Goal: Task Accomplishment & Management: Complete application form

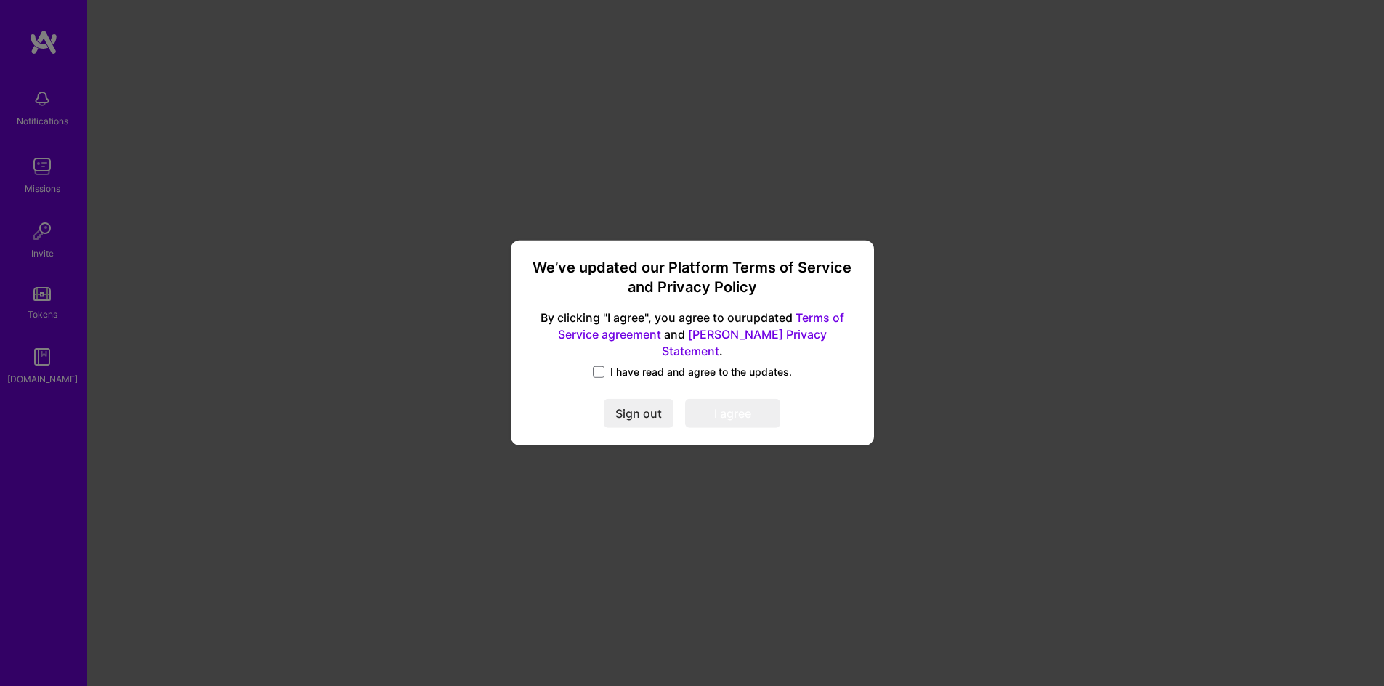
click at [631, 370] on span "I have read and agree to the updates." at bounding box center [701, 372] width 182 height 15
click at [0, 0] on input "I have read and agree to the updates." at bounding box center [0, 0] width 0 height 0
click at [700, 402] on button "I agree" at bounding box center [732, 414] width 95 height 29
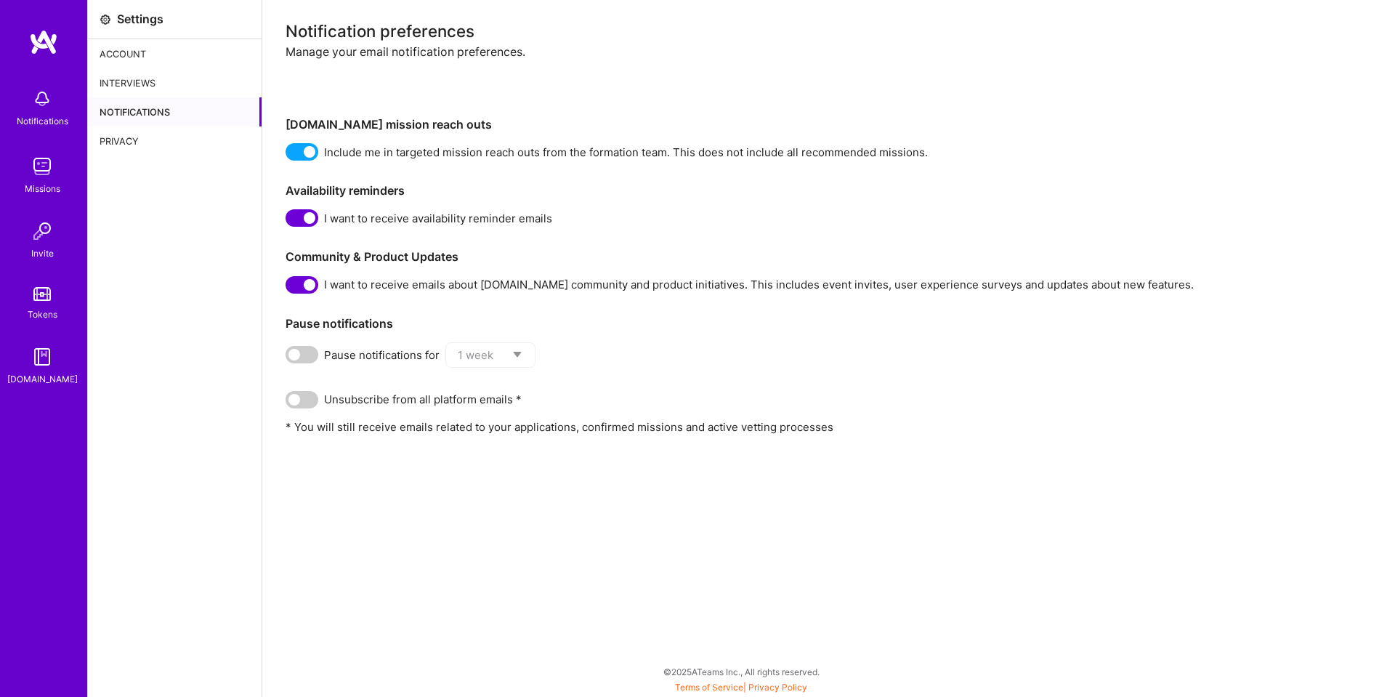
click at [39, 163] on img at bounding box center [42, 166] width 29 height 29
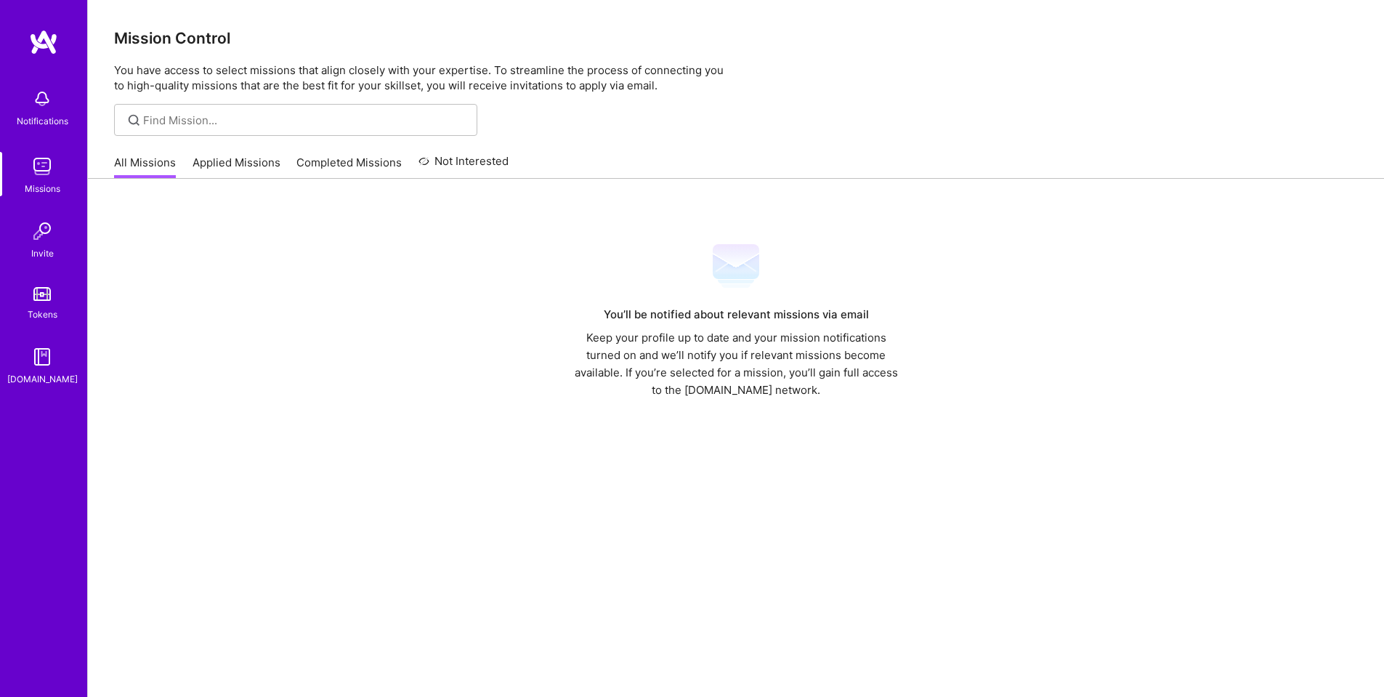
click at [40, 293] on img at bounding box center [41, 294] width 17 height 14
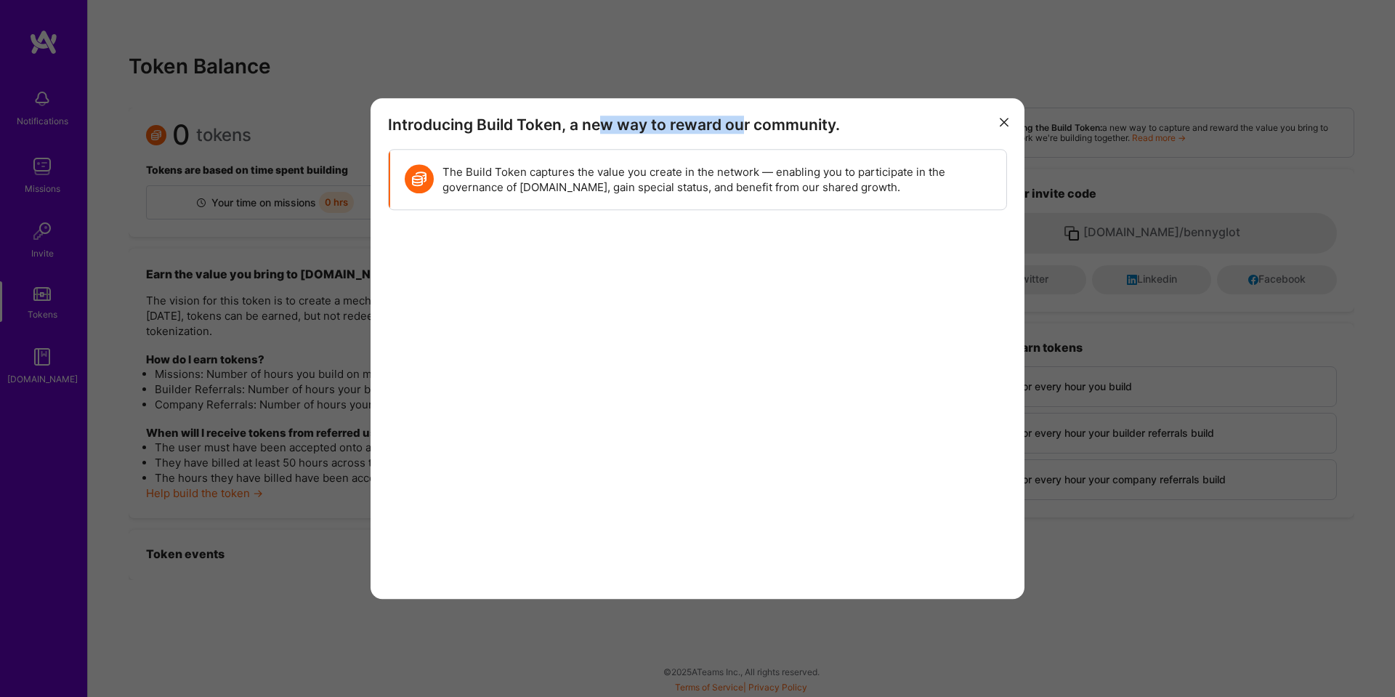
drag, startPoint x: 607, startPoint y: 126, endPoint x: 763, endPoint y: 131, distance: 156.3
click at [763, 131] on h3 "Introducing Build Token, a new way to reward our community." at bounding box center [697, 125] width 619 height 18
click at [1006, 116] on button "modal" at bounding box center [1003, 122] width 17 height 24
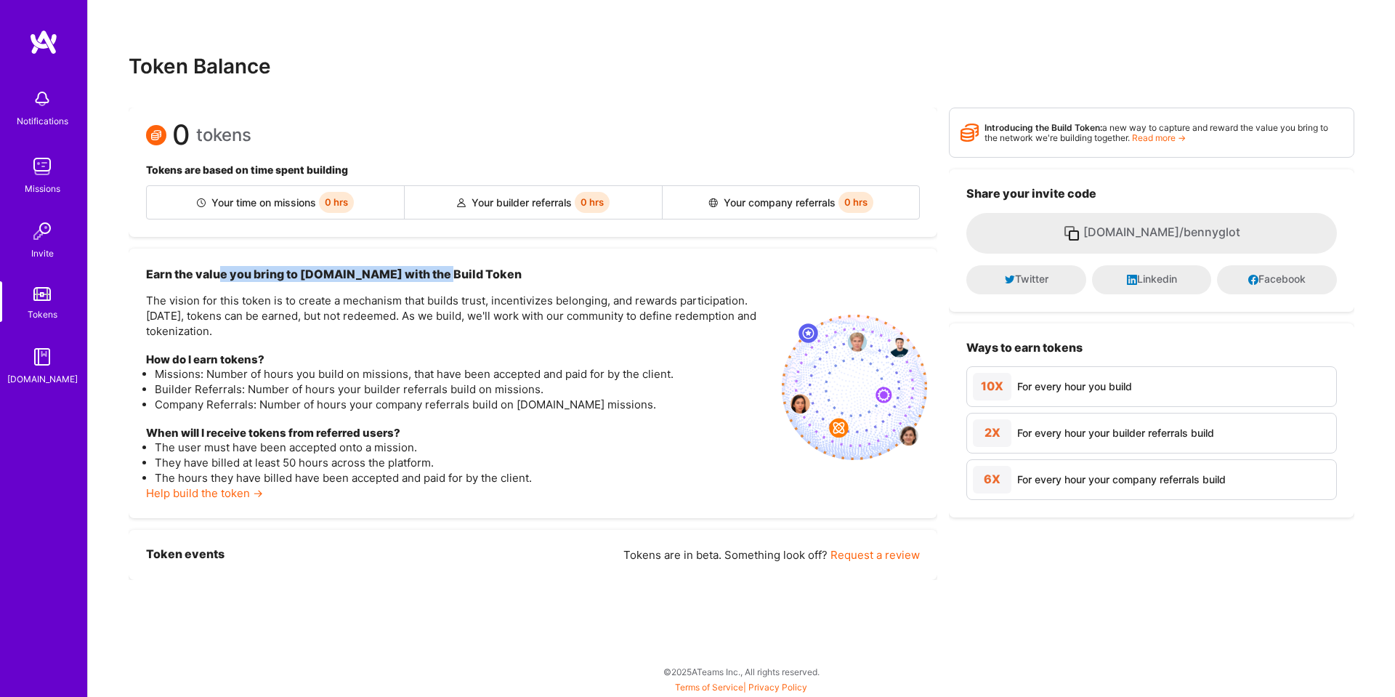
drag, startPoint x: 218, startPoint y: 279, endPoint x: 435, endPoint y: 267, distance: 217.6
click at [435, 267] on h3 "Earn the value you bring to [DOMAIN_NAME] with the Build Token" at bounding box center [458, 274] width 624 height 16
drag, startPoint x: 500, startPoint y: 204, endPoint x: 548, endPoint y: 193, distance: 50.0
click at [548, 193] on div "Your builder referrals 0 hrs" at bounding box center [534, 202] width 258 height 33
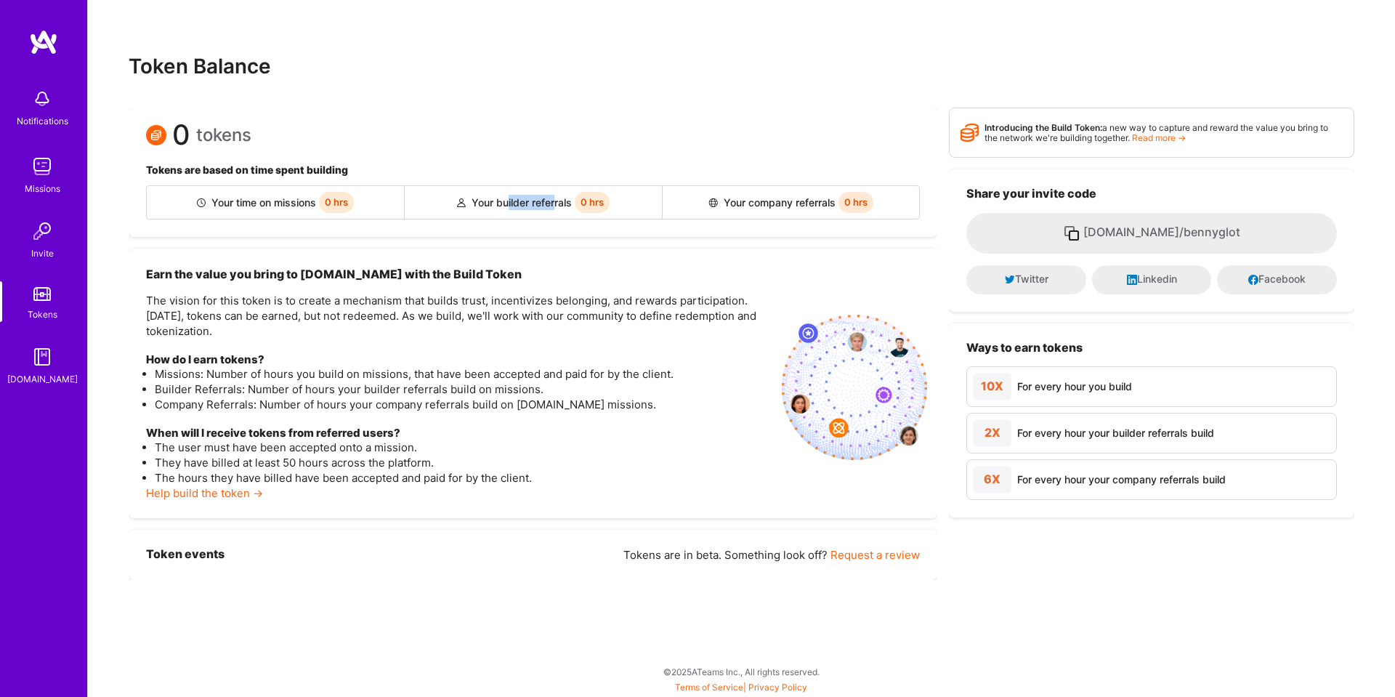
click at [548, 193] on div "Your builder referrals 0 hrs" at bounding box center [534, 202] width 258 height 33
click at [42, 89] on img at bounding box center [42, 98] width 29 height 29
click at [46, 41] on img at bounding box center [43, 42] width 29 height 26
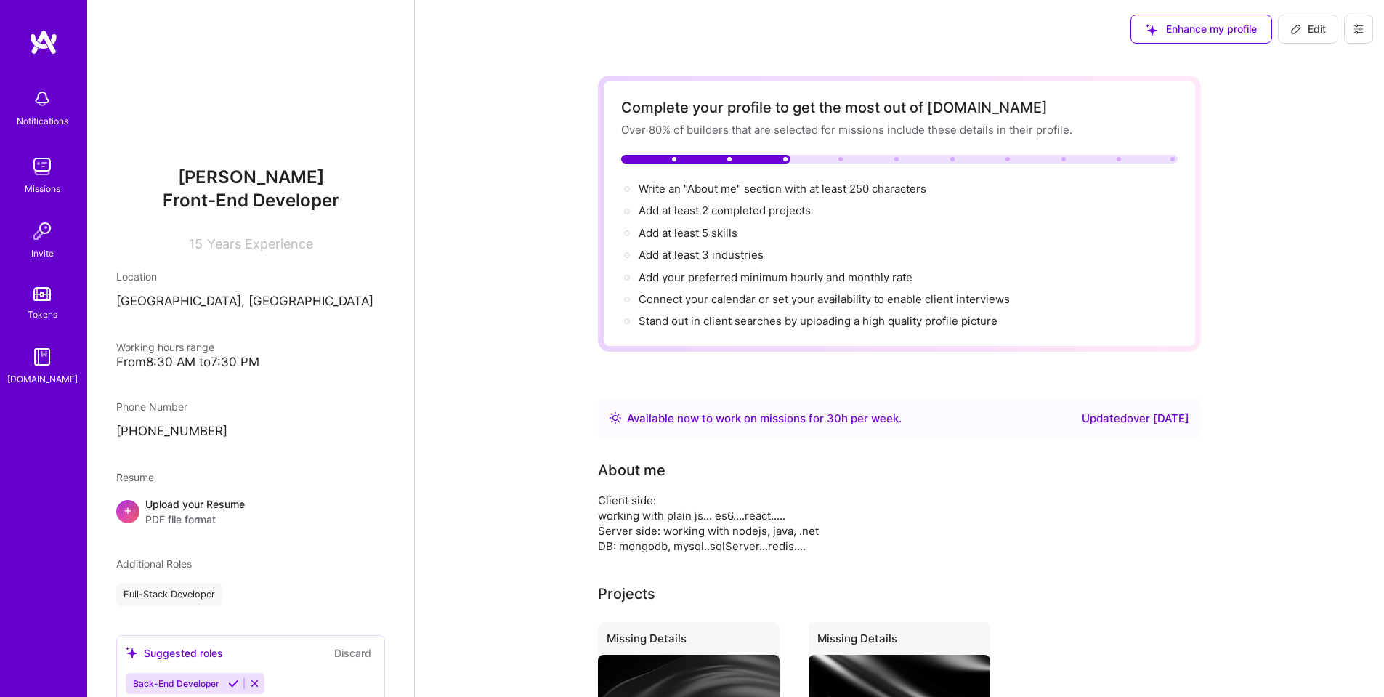
drag, startPoint x: 734, startPoint y: 190, endPoint x: 814, endPoint y: 245, distance: 96.7
click at [814, 245] on div "Write an "About me" section with at least 250 characters → Add at least 2 compl…" at bounding box center [899, 254] width 556 height 147
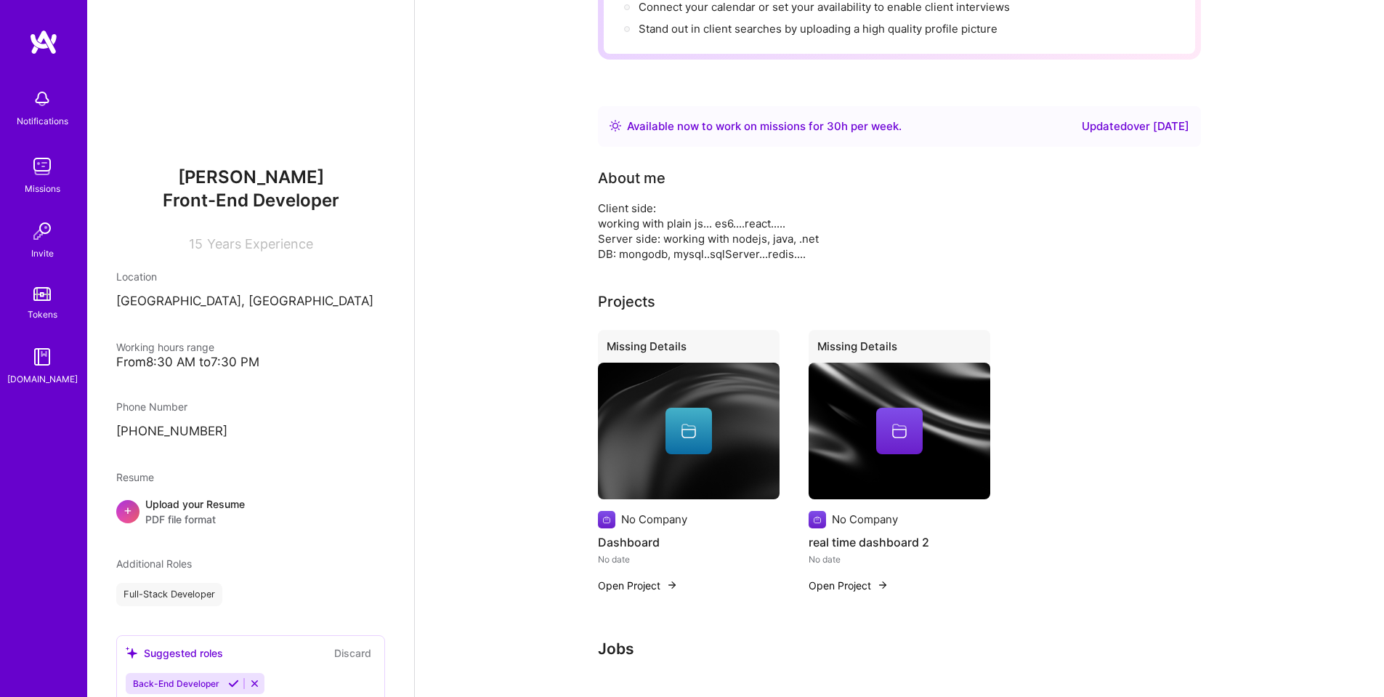
scroll to position [293, 0]
click at [731, 230] on div "Client side: working with plain js... es6....react..... Server side: working wi…" at bounding box center [888, 230] width 581 height 61
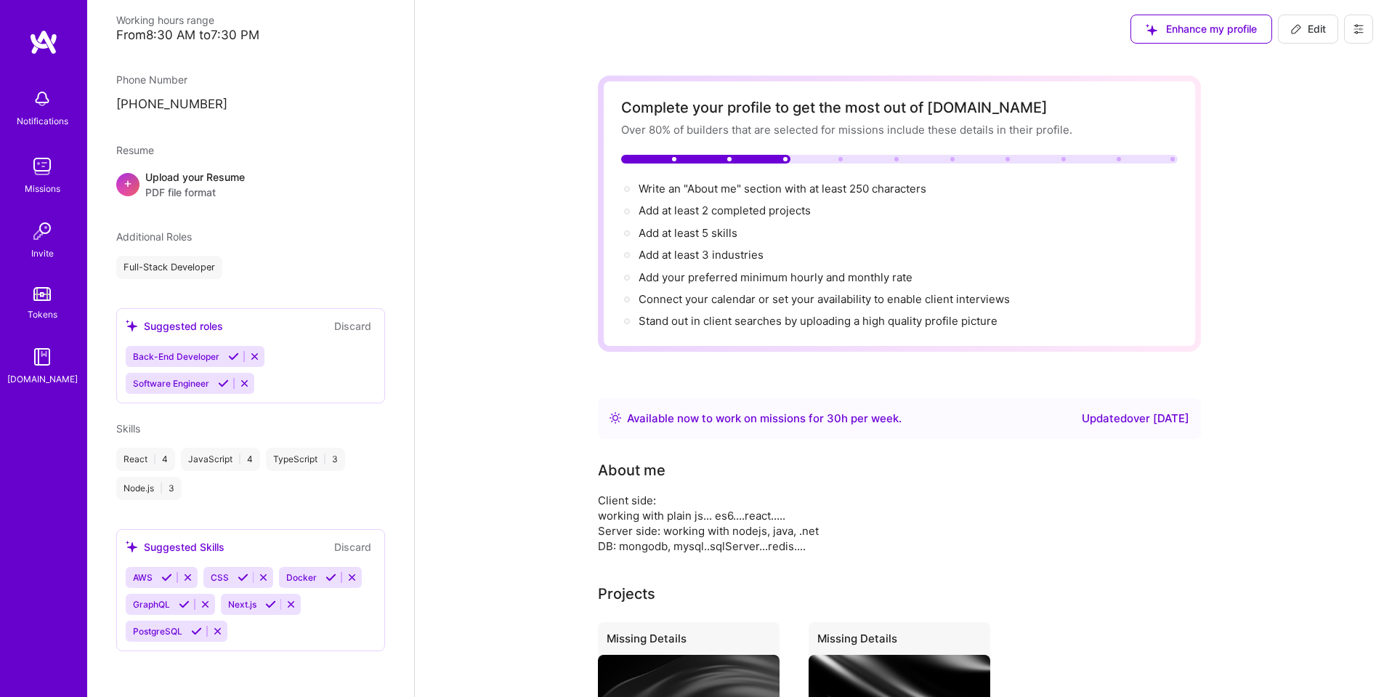
scroll to position [328, 0]
click at [145, 575] on span "AWS" at bounding box center [143, 576] width 20 height 11
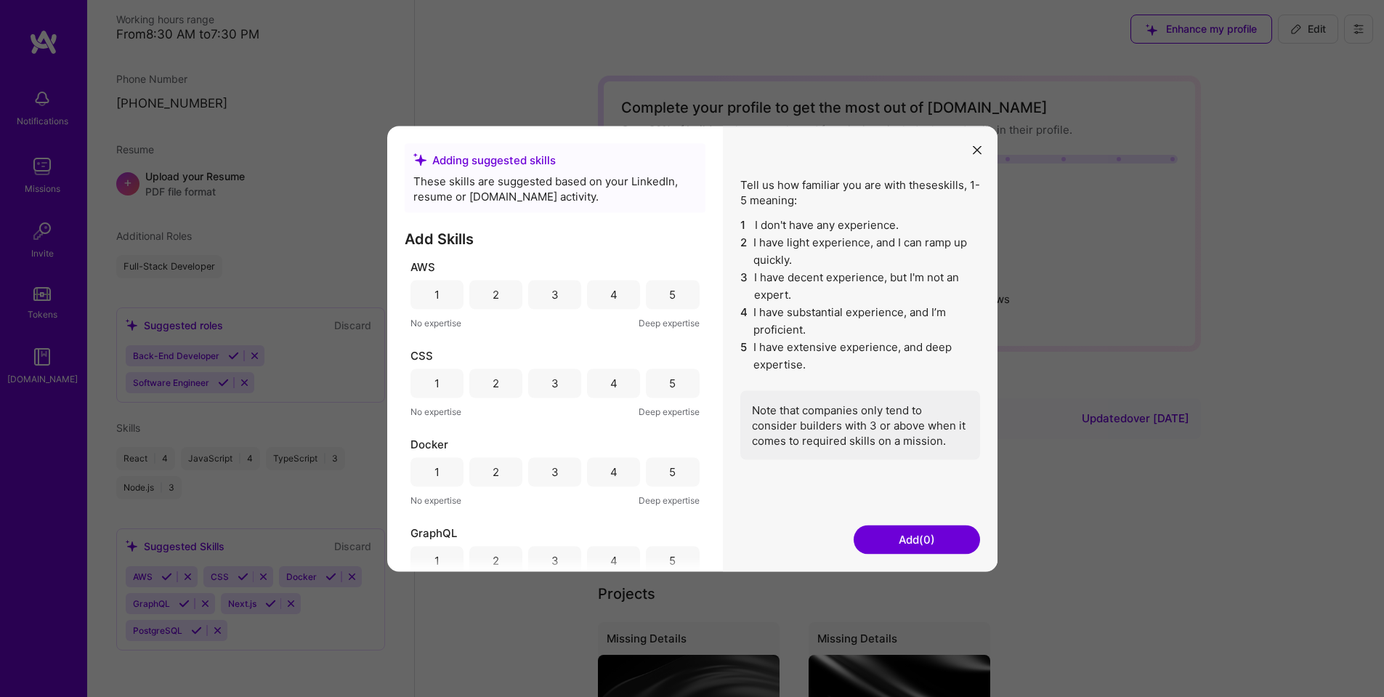
click at [611, 299] on div "4" at bounding box center [613, 294] width 7 height 15
click at [551, 385] on div "3" at bounding box center [554, 383] width 7 height 15
click at [551, 470] on div "3" at bounding box center [554, 471] width 7 height 15
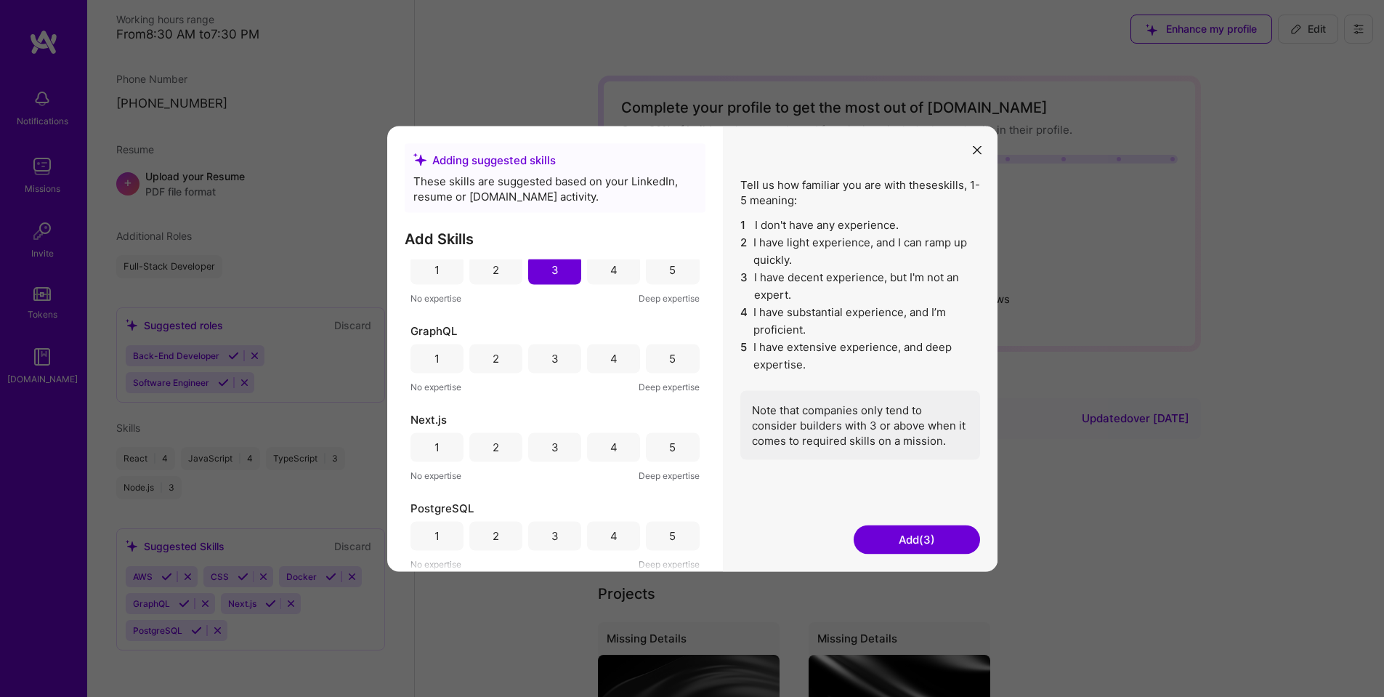
click at [878, 540] on button "Add (3)" at bounding box center [917, 538] width 126 height 29
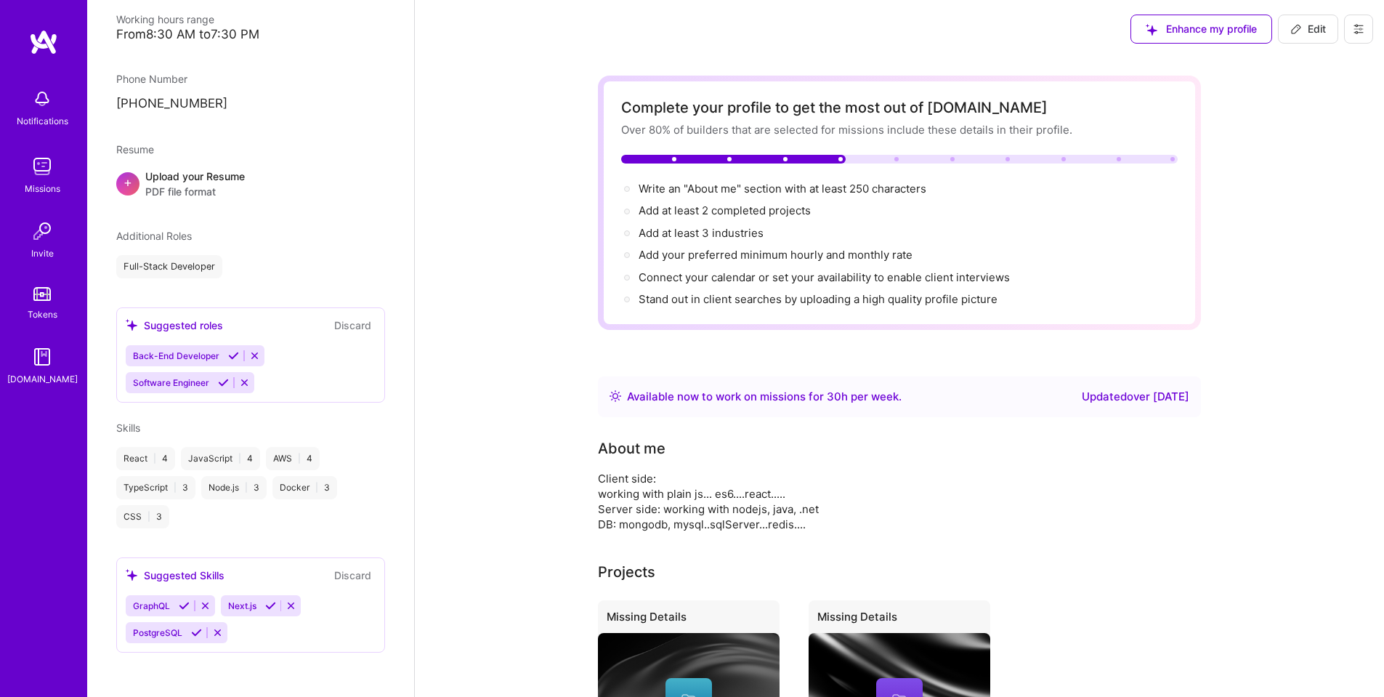
scroll to position [330, 0]
click at [275, 519] on div "React | 4 JavaScript | 4 AWS | 4 TypeScript | 3 Node.js | 3 Docker | 3 CSS | 3" at bounding box center [250, 485] width 269 height 81
click at [296, 633] on div "GraphQL Next.js PostgreSQL" at bounding box center [251, 617] width 250 height 48
click at [1292, 22] on span "Edit" at bounding box center [1308, 29] width 36 height 15
select select "IL"
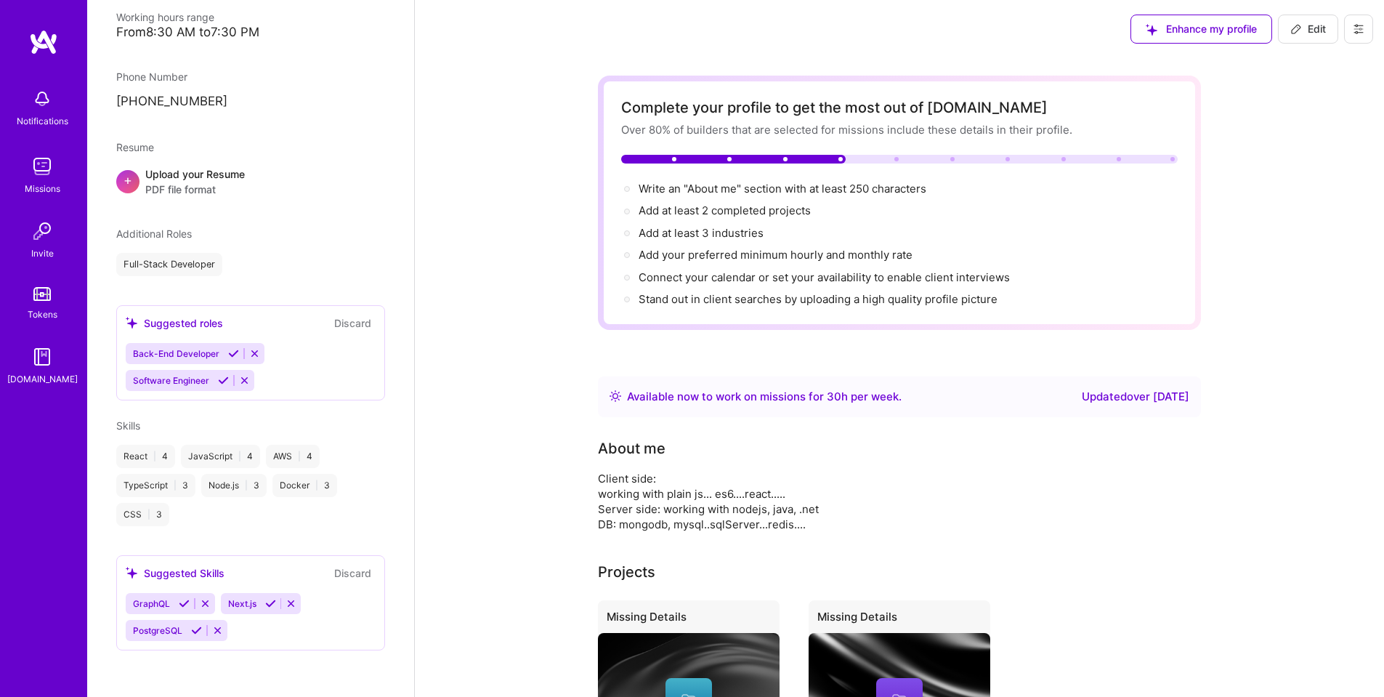
select select "Right Now"
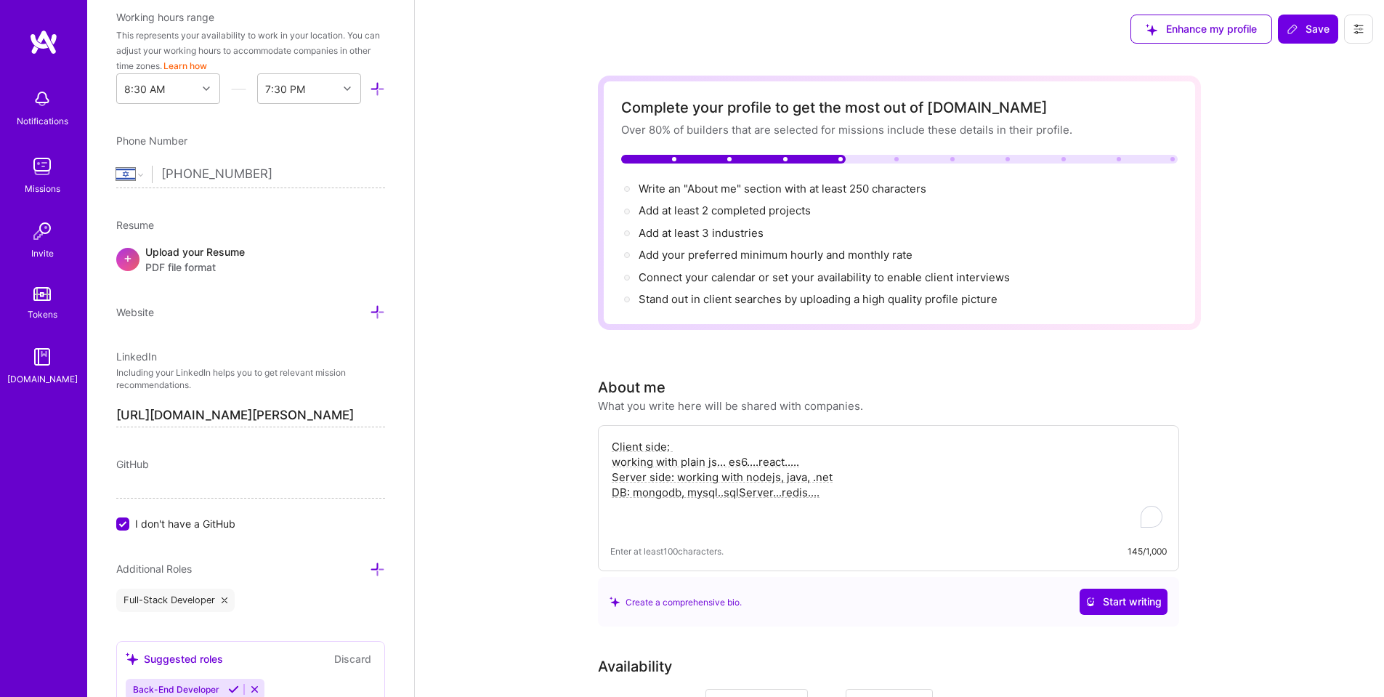
scroll to position [194, 0]
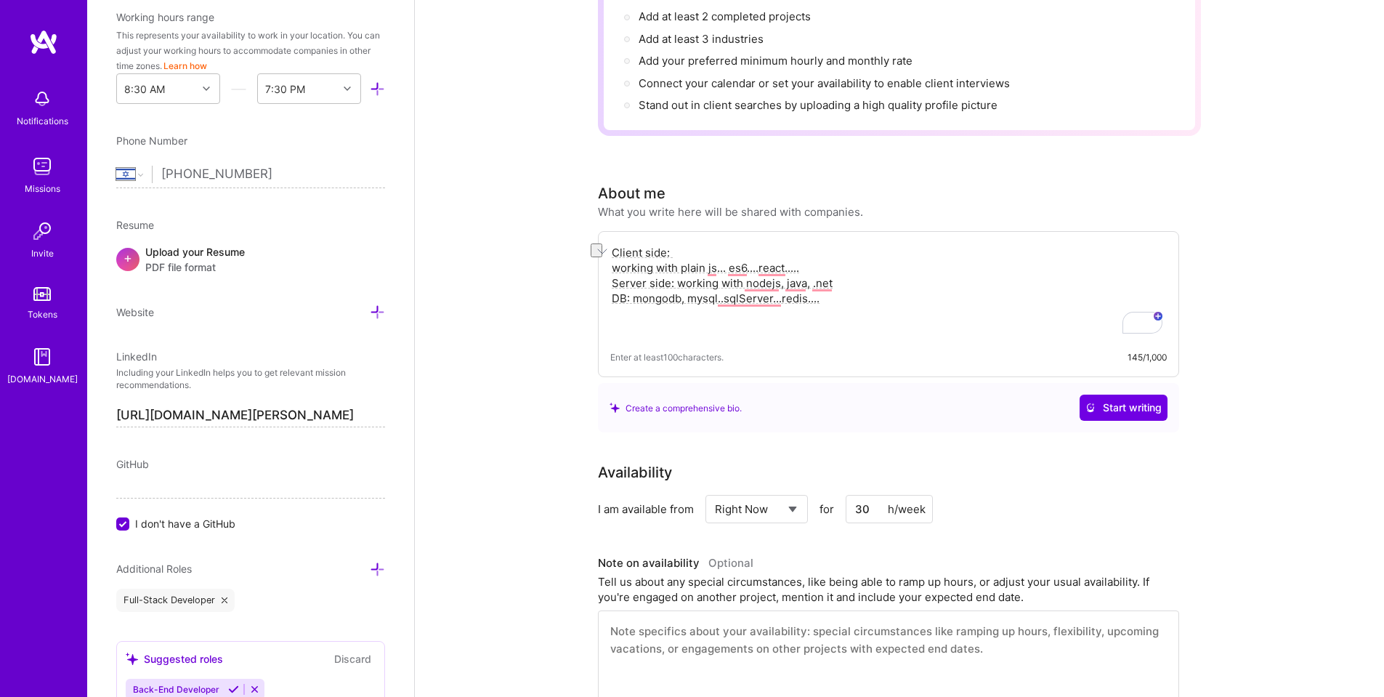
drag, startPoint x: 812, startPoint y: 266, endPoint x: 612, endPoint y: 268, distance: 200.5
click at [612, 268] on textarea "Client side: working with plain js... es6....react..... Server side: working wi…" at bounding box center [888, 290] width 556 height 94
click at [612, 256] on textarea "Client side: working with plain js... es6....react..... Server side: working wi…" at bounding box center [888, 290] width 556 height 94
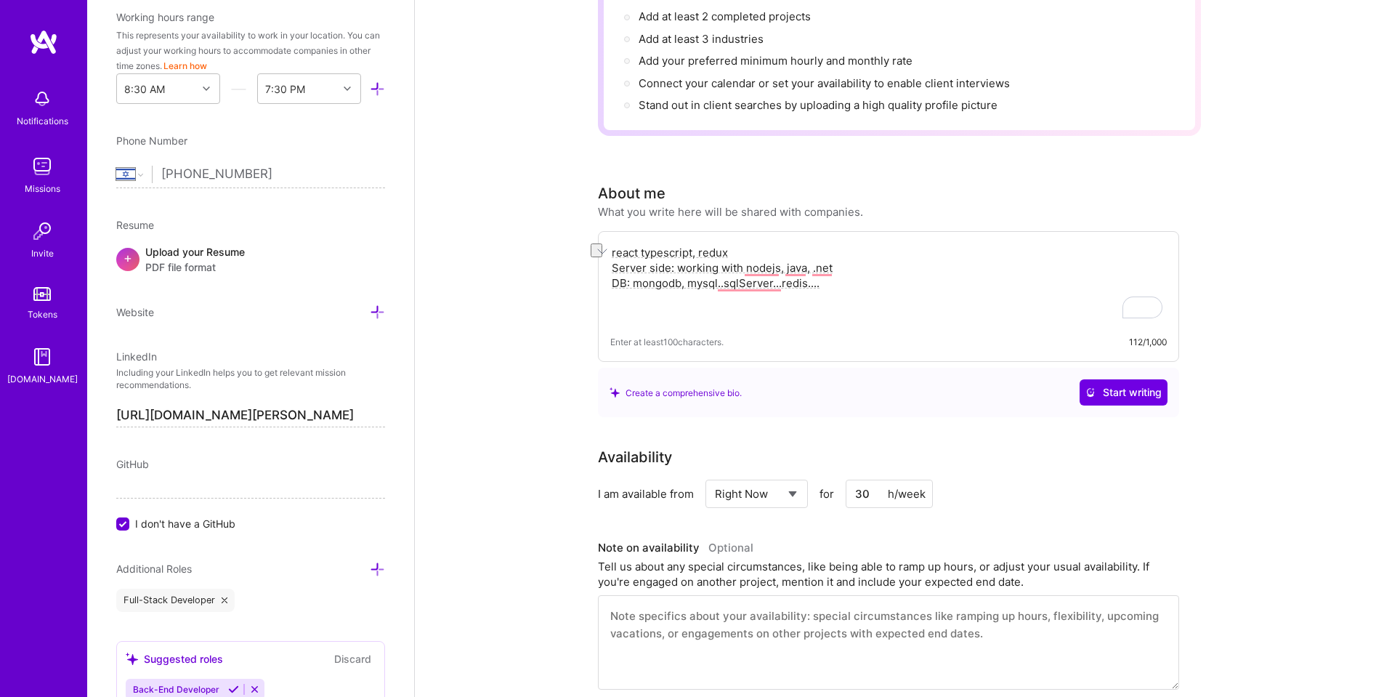
drag, startPoint x: 614, startPoint y: 270, endPoint x: 840, endPoint y: 267, distance: 225.9
click at [840, 267] on textarea "react typescript, redux Server side: working with nodejs, java, .net DB: mongod…" at bounding box center [888, 282] width 556 height 79
drag, startPoint x: 634, startPoint y: 286, endPoint x: 610, endPoint y: 283, distance: 24.2
click at [610, 283] on textarea "react typescript, redux node, DB: mongodb, mysql..sqlServer...redis...." at bounding box center [888, 282] width 556 height 79
click at [649, 274] on textarea "react typescript, redux node, mongodb, mysql..sqlServer...redis...." at bounding box center [888, 282] width 556 height 79
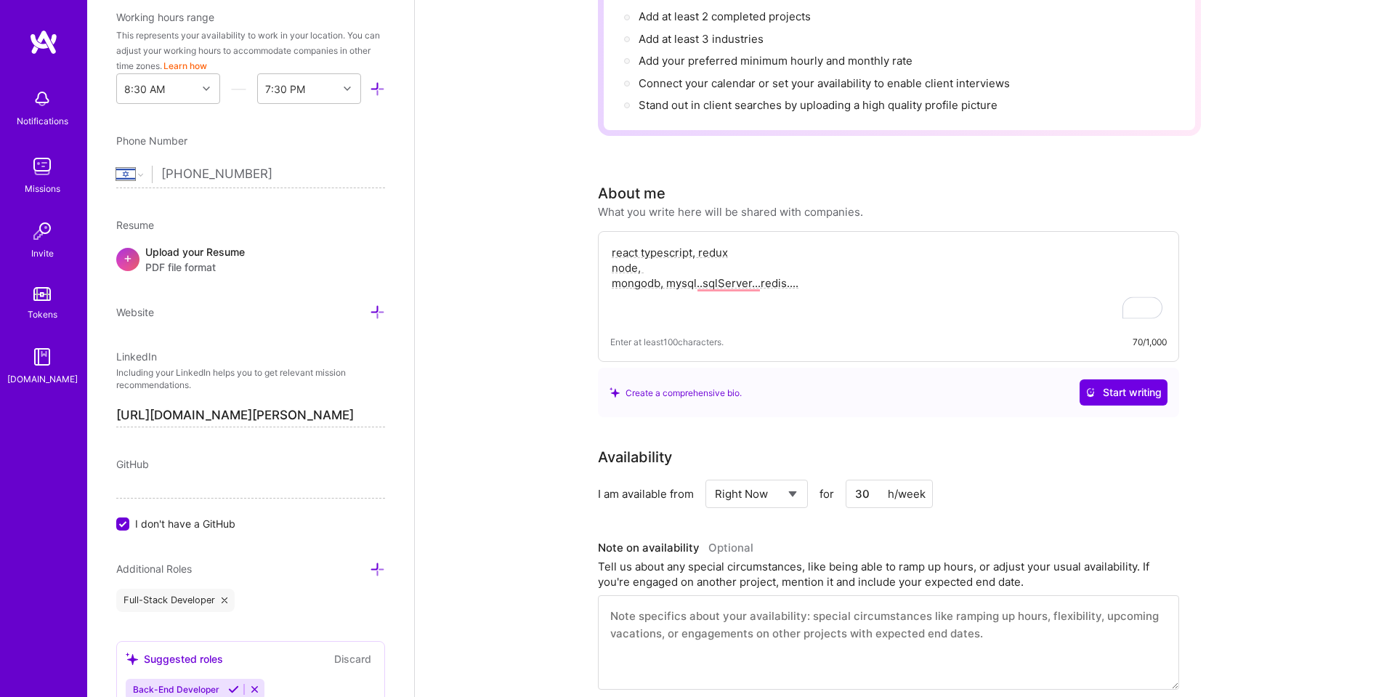
click at [638, 254] on textarea "react typescript, redux node, mongodb, mysql..sqlServer...redis...." at bounding box center [888, 282] width 556 height 79
drag, startPoint x: 667, startPoint y: 282, endPoint x: 824, endPoint y: 287, distance: 157.0
click at [824, 287] on textarea "react, typescript, redux node, mongodb, mysql..sqlServer...redis...." at bounding box center [888, 282] width 556 height 79
click at [703, 285] on textarea "react, typescript, redux node, mongodb, mysql..sqlServer...red" at bounding box center [888, 282] width 556 height 79
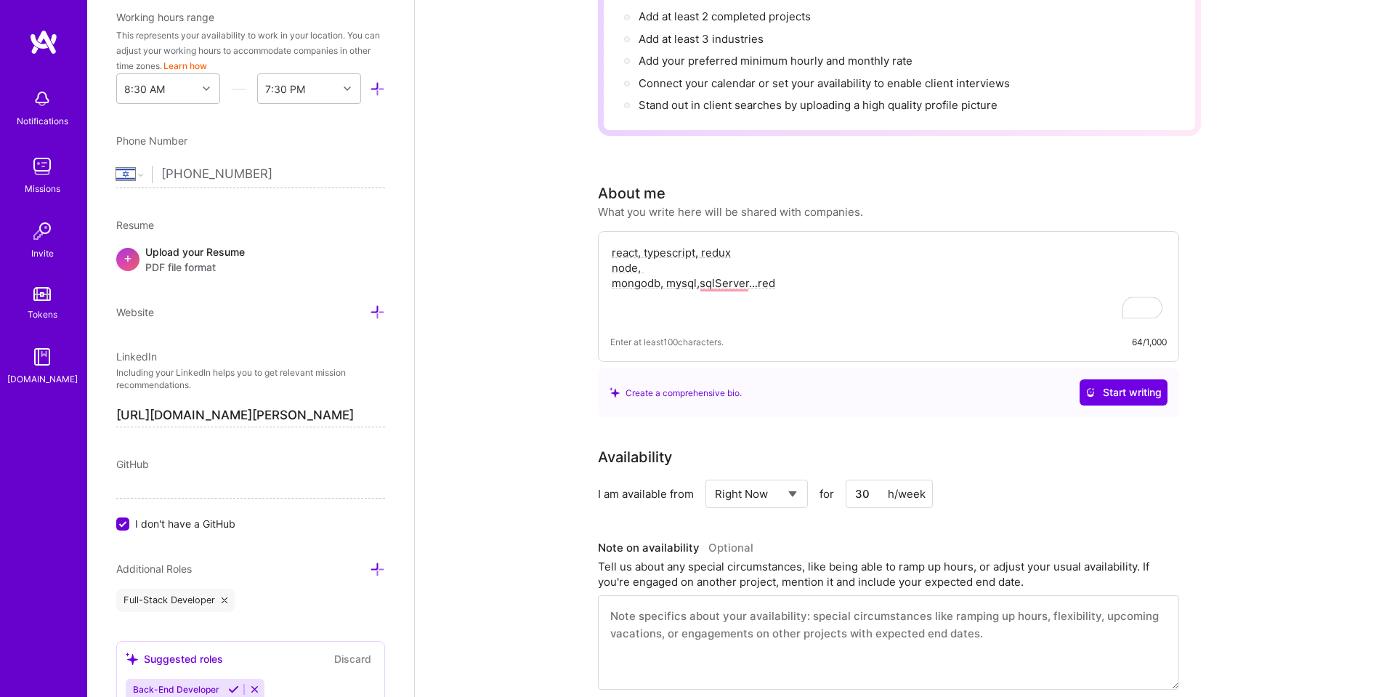
click at [757, 291] on textarea "react, typescript, redux node, mongodb, mysql,sqlServer...red" at bounding box center [888, 282] width 556 height 79
click at [777, 288] on textarea "react, typescript, redux node, mongodb, mysql,sqlServer, red" at bounding box center [888, 282] width 556 height 79
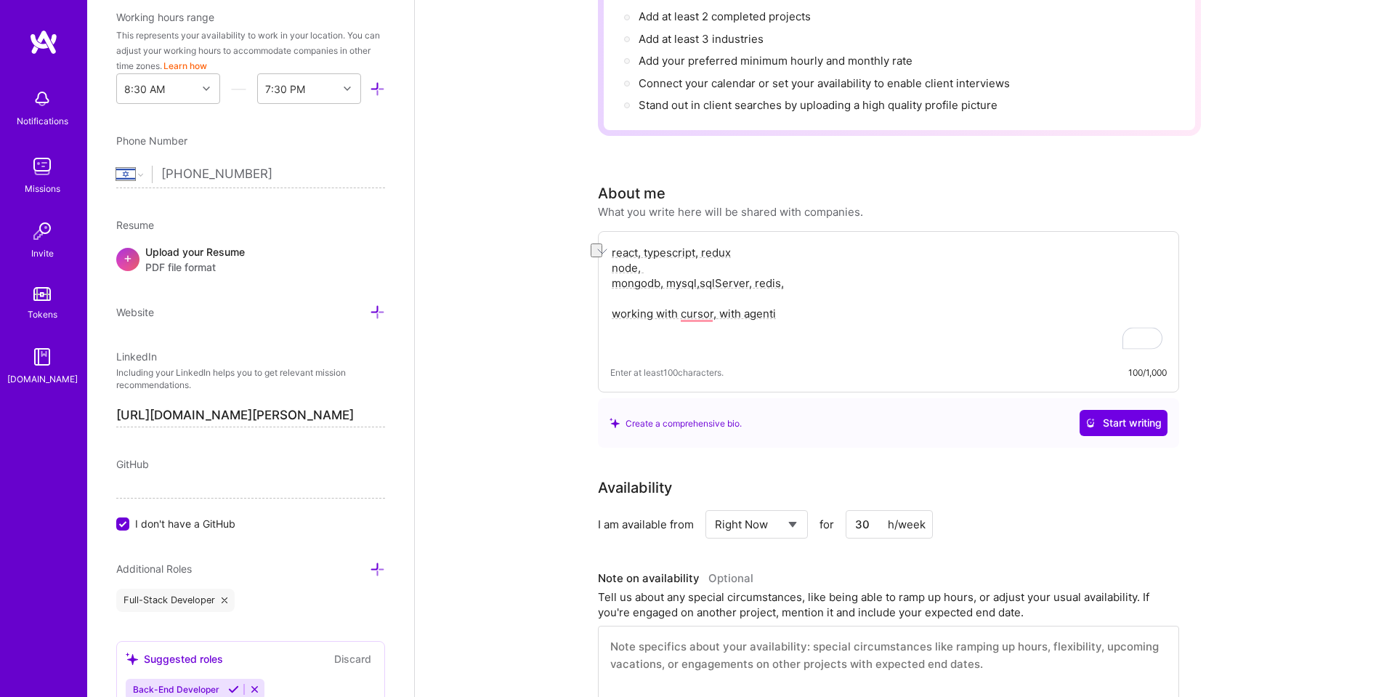
drag, startPoint x: 790, startPoint y: 310, endPoint x: 584, endPoint y: 315, distance: 205.6
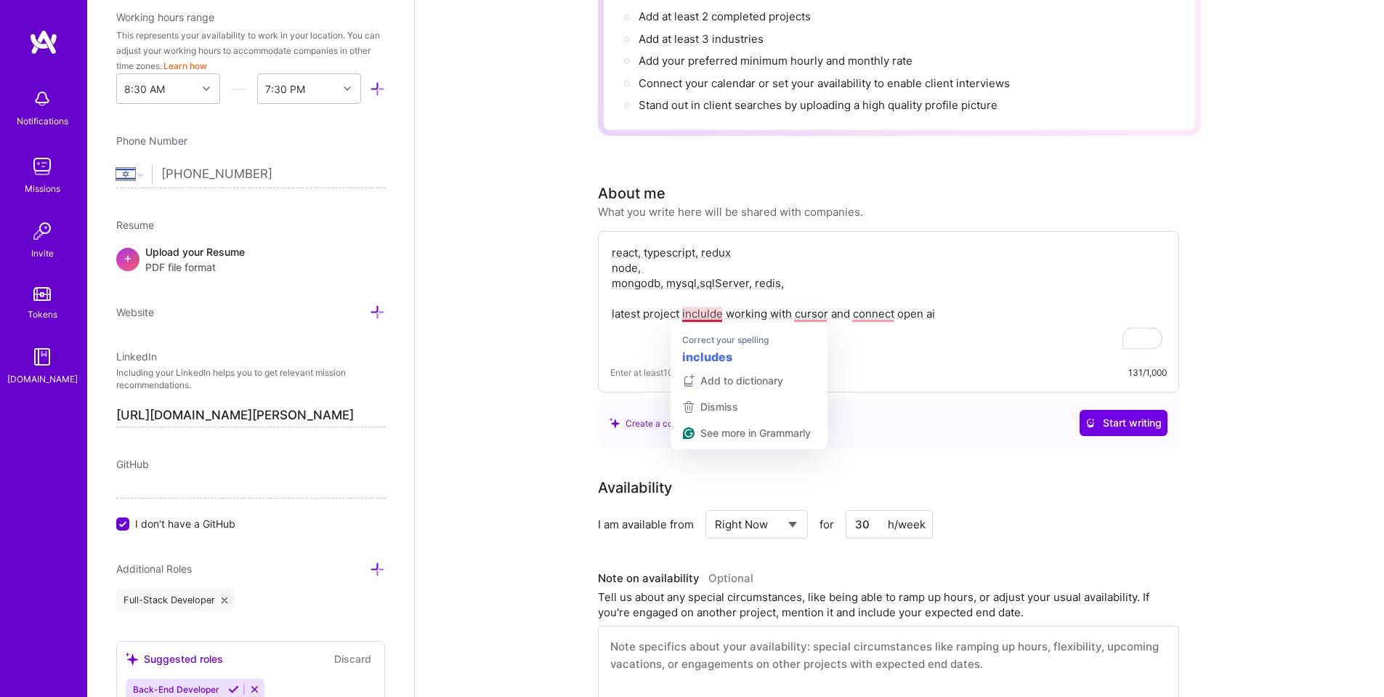
click at [693, 309] on textarea "react, typescript, redux node, mongodb, mysql,sqlServer, redis, latest project …" at bounding box center [888, 298] width 556 height 110
click at [823, 315] on textarea "react, typescript, redux node, mongodb, mysql,sqlServer, redis, latest project …" at bounding box center [888, 298] width 556 height 110
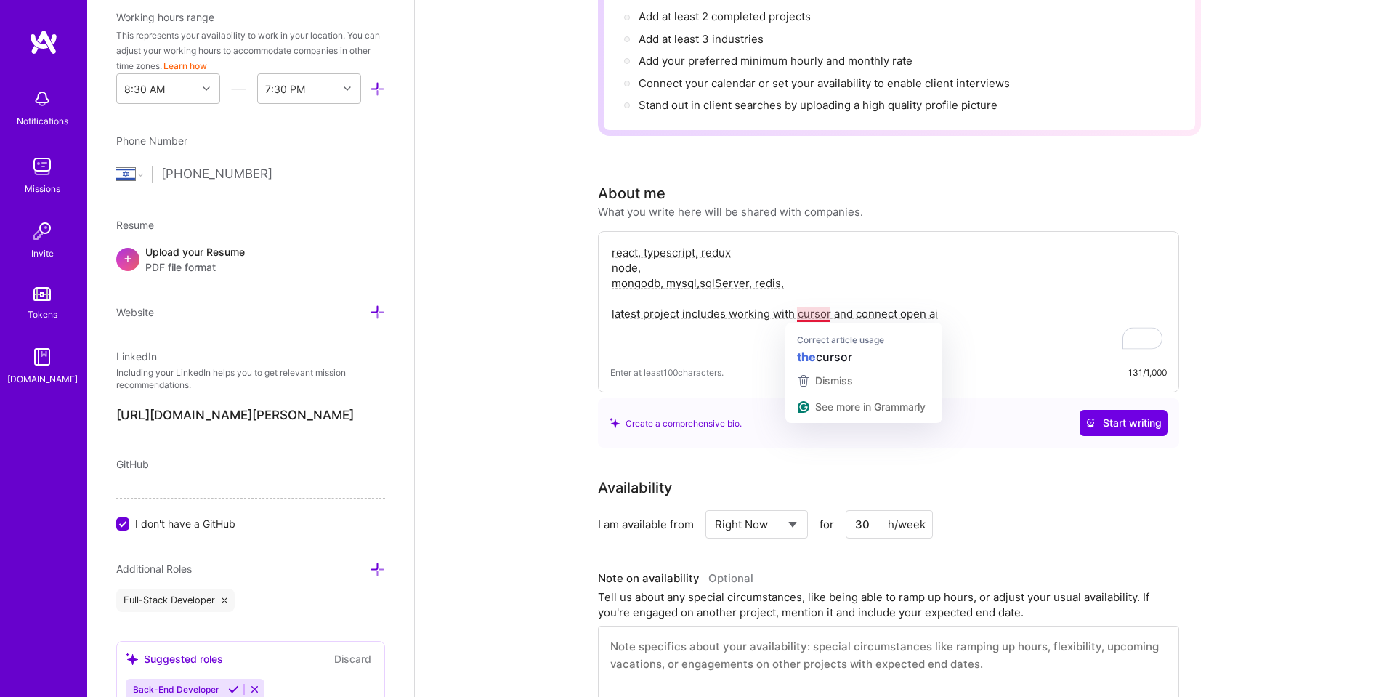
click at [823, 315] on textarea "react, typescript, redux node, mongodb, mysql,sqlServer, redis, latest project …" at bounding box center [888, 298] width 556 height 110
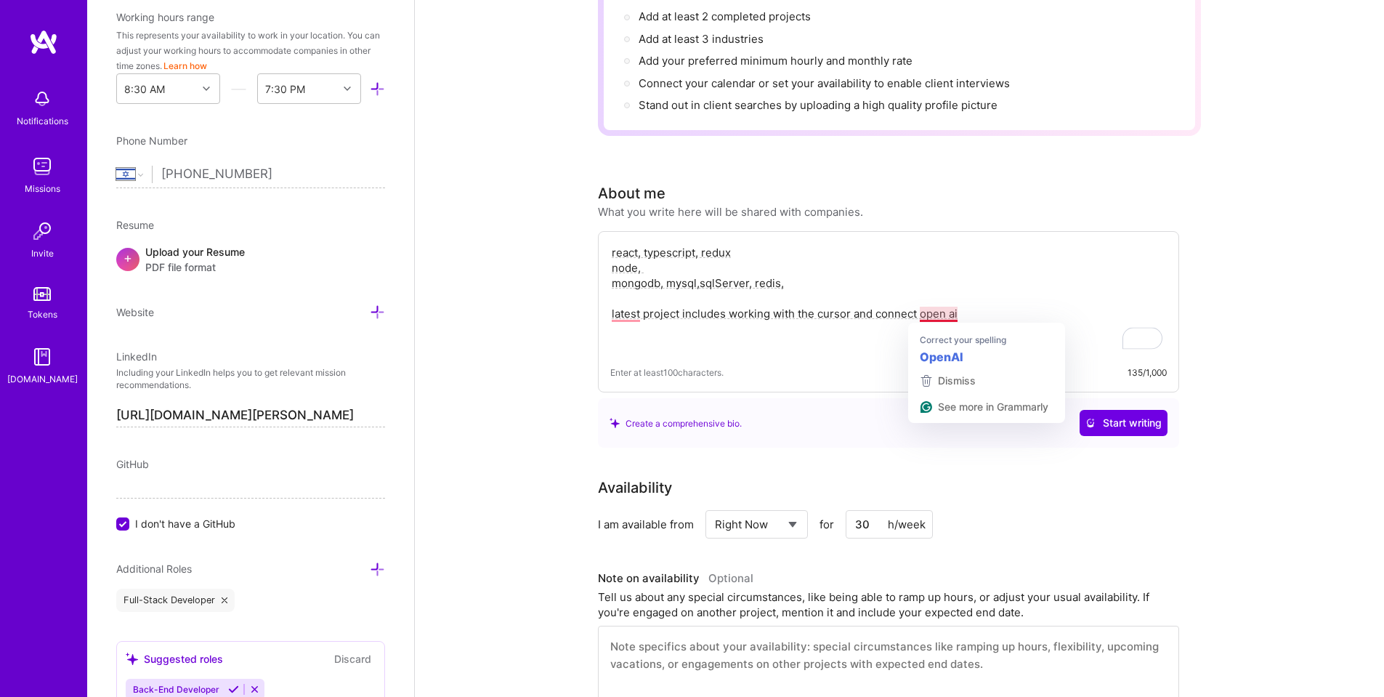
click at [934, 315] on textarea "react, typescript, redux node, mongodb, mysql,sqlServer, redis, latest project …" at bounding box center [888, 298] width 556 height 110
click at [950, 313] on textarea "react, typescript, redux node, mongodb, mysql,sqlServer, redis, latest project …" at bounding box center [888, 298] width 556 height 110
click at [904, 313] on textarea "react, typescript, redux node, mongodb, mysql,sqlServer, redis, latest project …" at bounding box center [888, 298] width 556 height 110
click at [987, 312] on textarea "react, typescript, redux node, mongodb, mysql,sqlServer, redis, latest project …" at bounding box center [888, 298] width 556 height 110
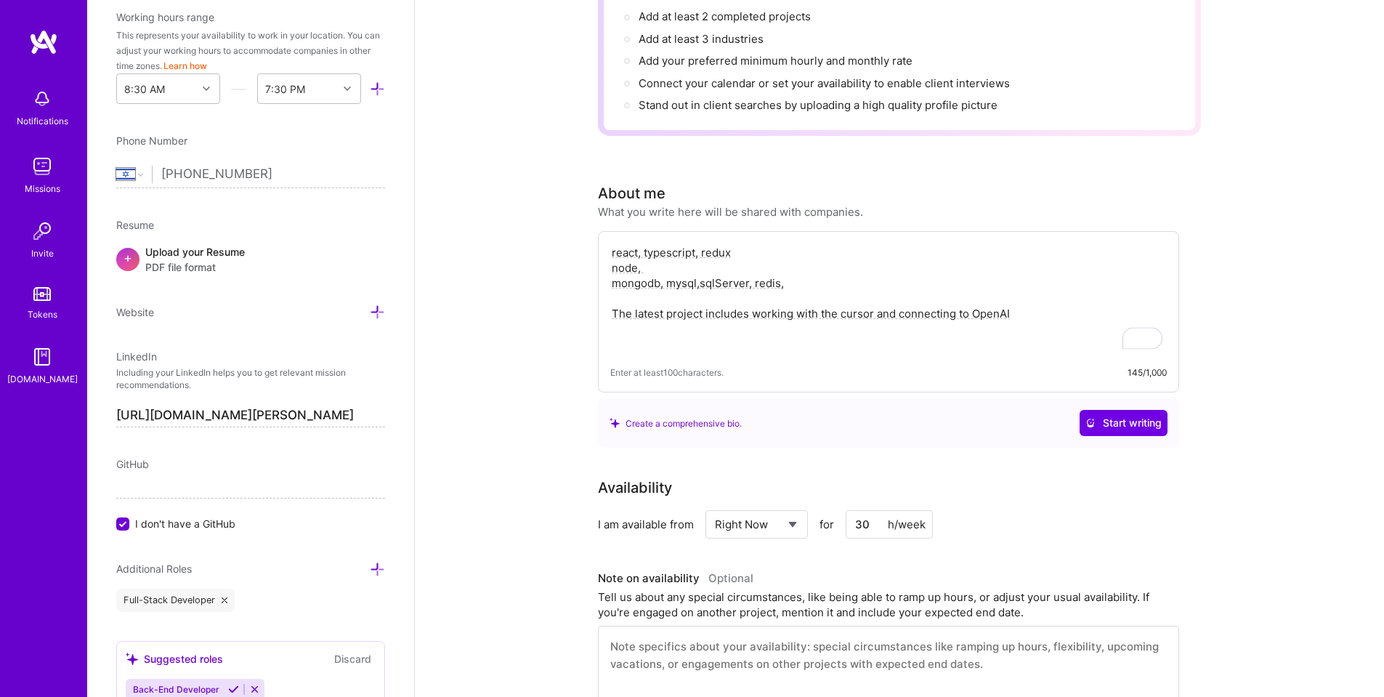
click at [1034, 315] on textarea "react, typescript, redux node, mongodb, mysql,sqlServer, redis, The latest proj…" at bounding box center [888, 298] width 556 height 110
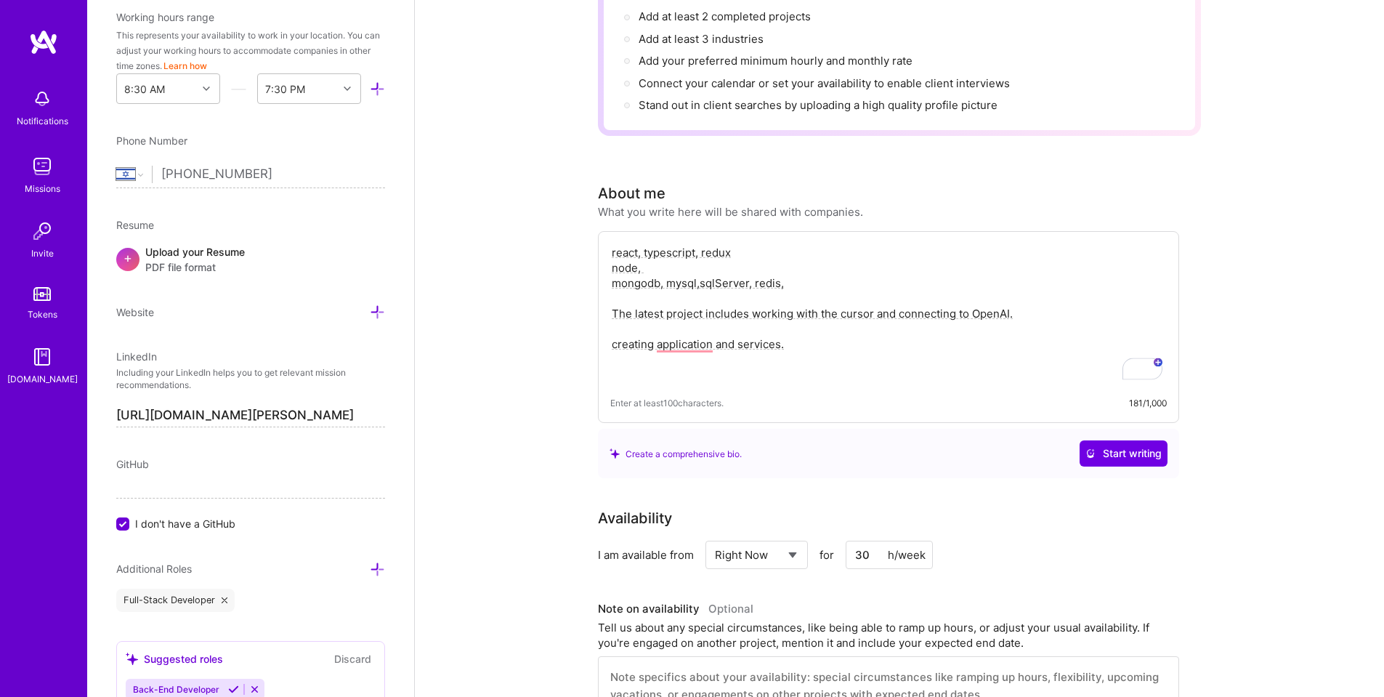
scroll to position [203, 0]
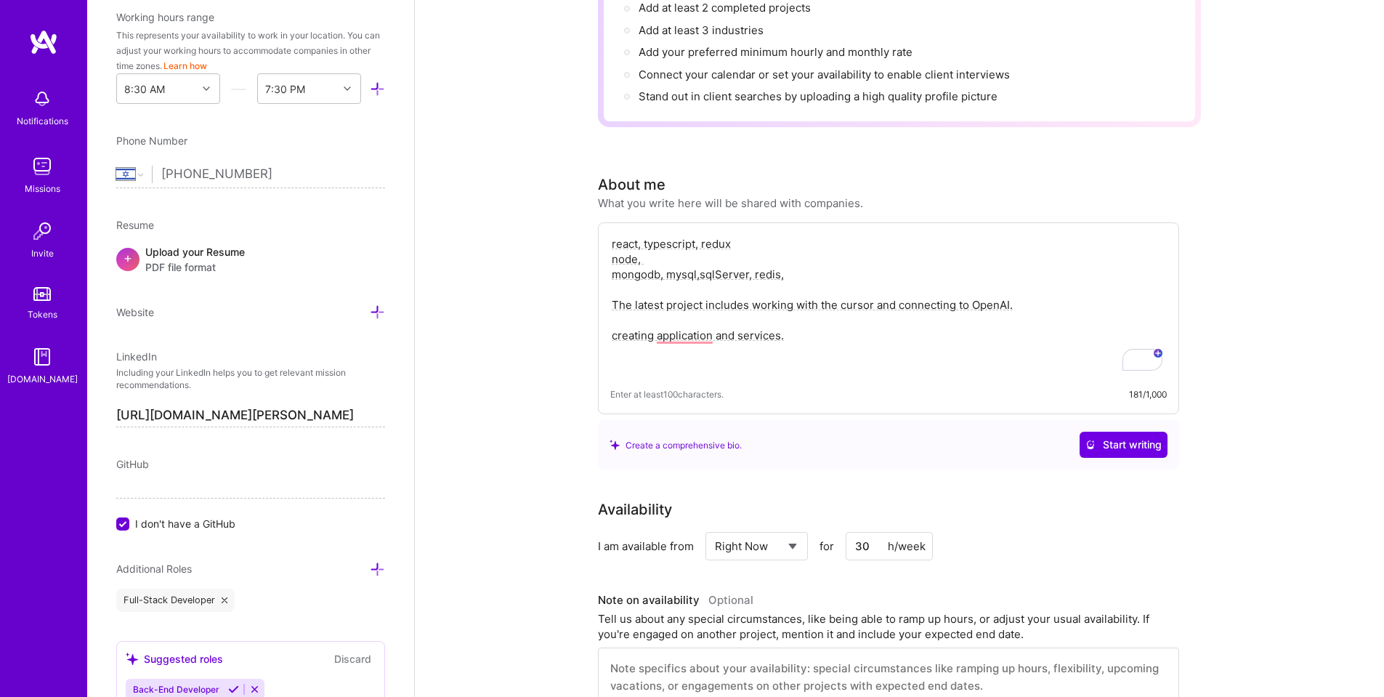
click at [881, 349] on textarea "react, typescript, redux node, mongodb, mysql,sqlServer, redis, The latest proj…" at bounding box center [888, 305] width 556 height 140
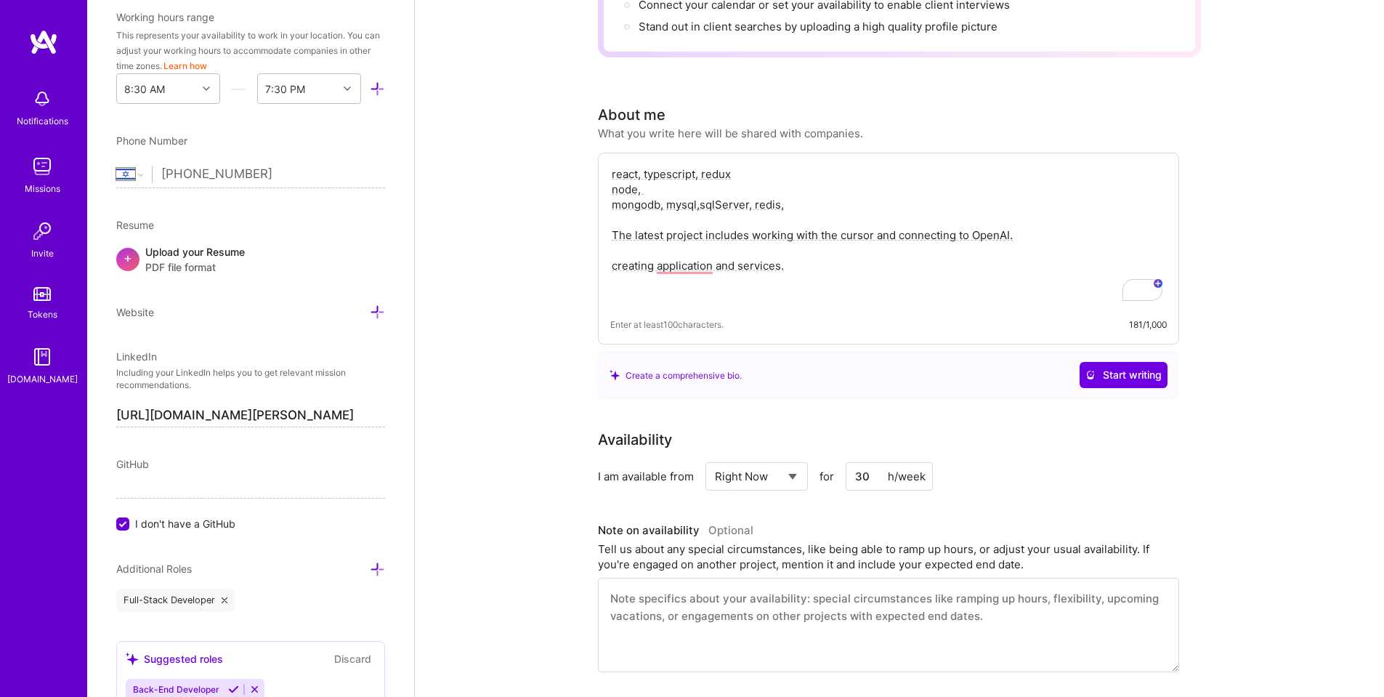
scroll to position [273, 0]
click at [1137, 370] on span "Start writing" at bounding box center [1123, 374] width 76 height 15
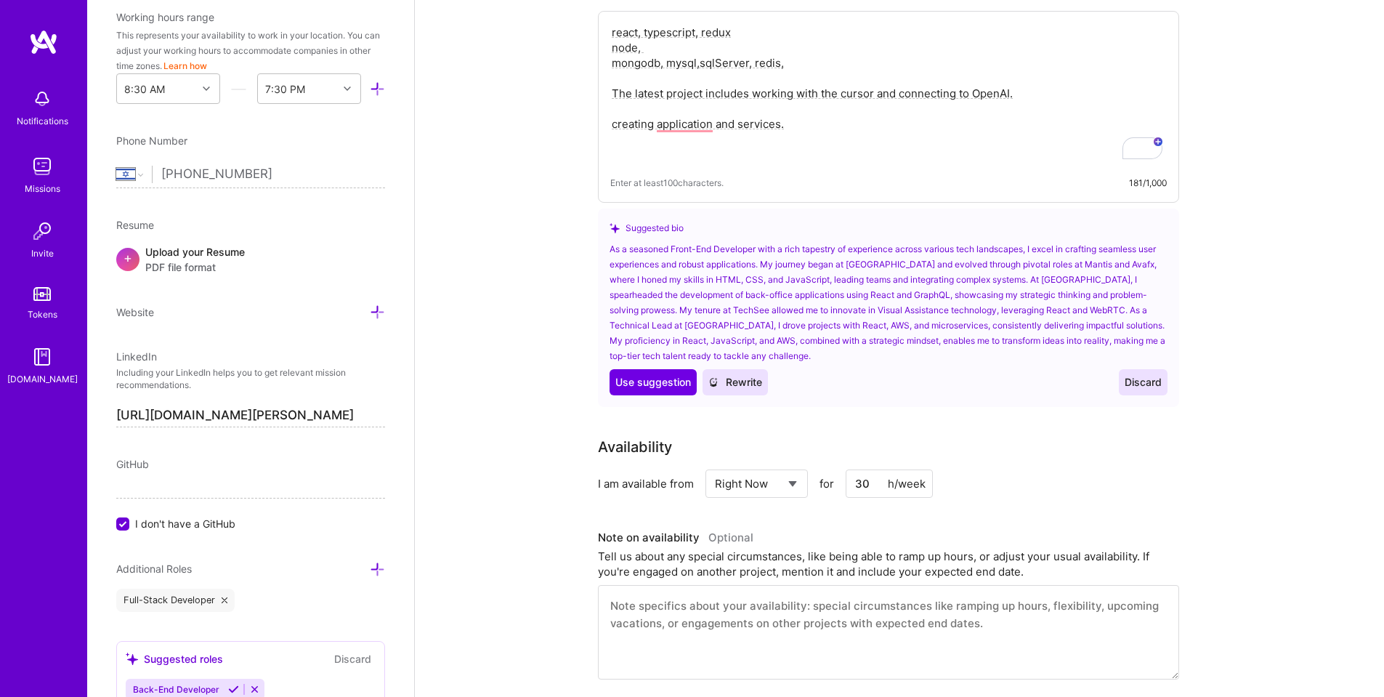
scroll to position [404, 0]
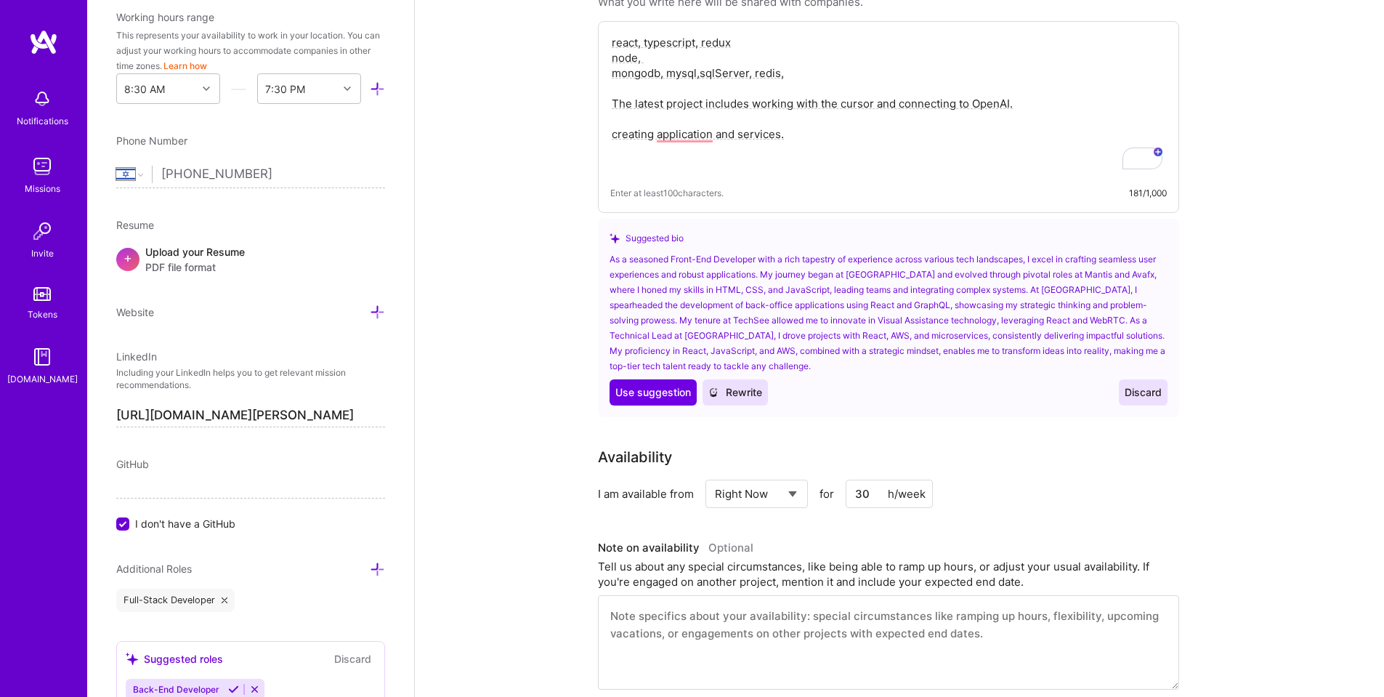
click at [757, 392] on span "Rewrite" at bounding box center [735, 392] width 54 height 15
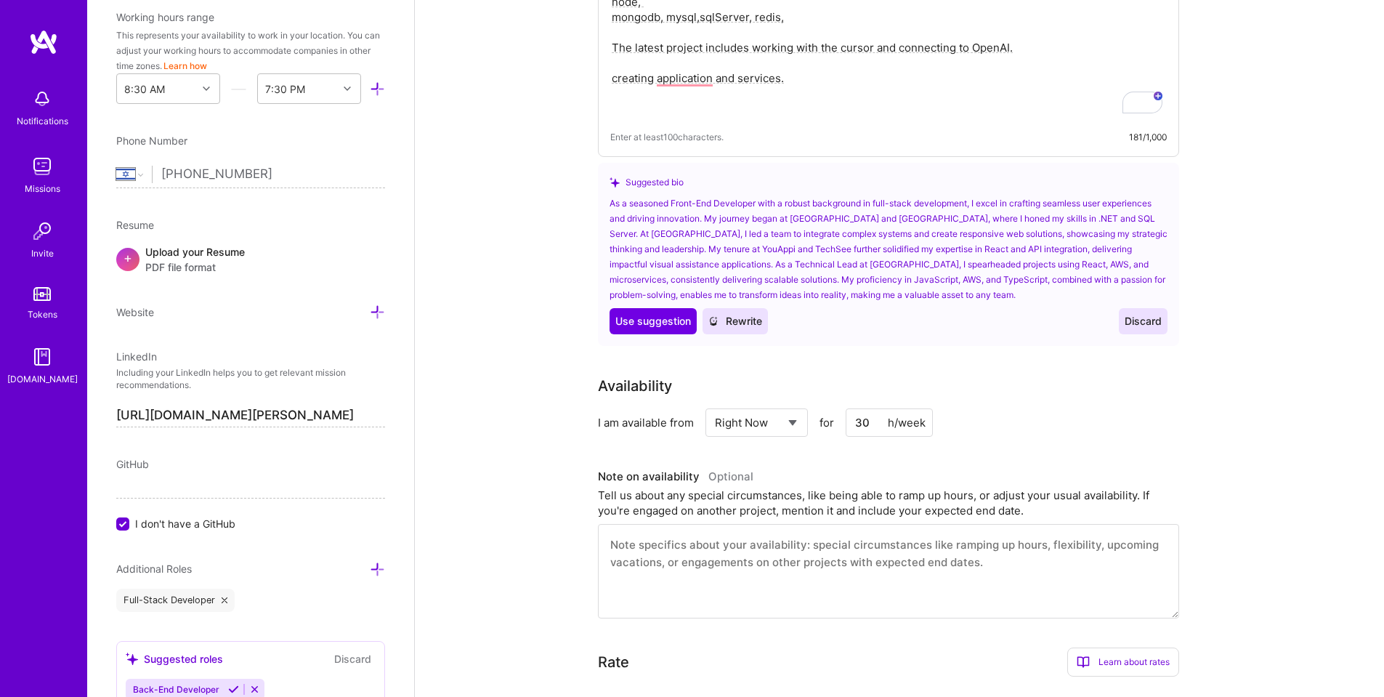
scroll to position [461, 0]
click at [673, 327] on span "Use suggestion" at bounding box center [653, 320] width 76 height 15
type textarea "As a seasoned Front-End Developer with a robust background in full-stack develo…"
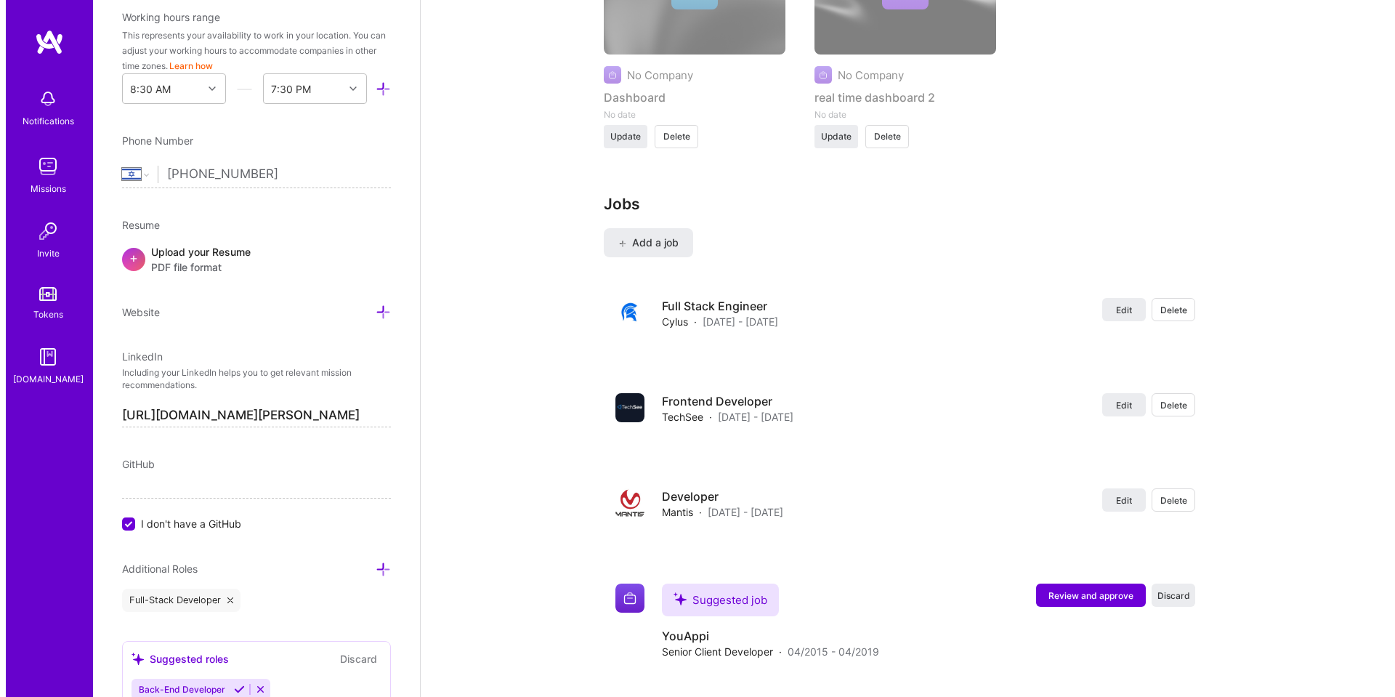
scroll to position [1451, 0]
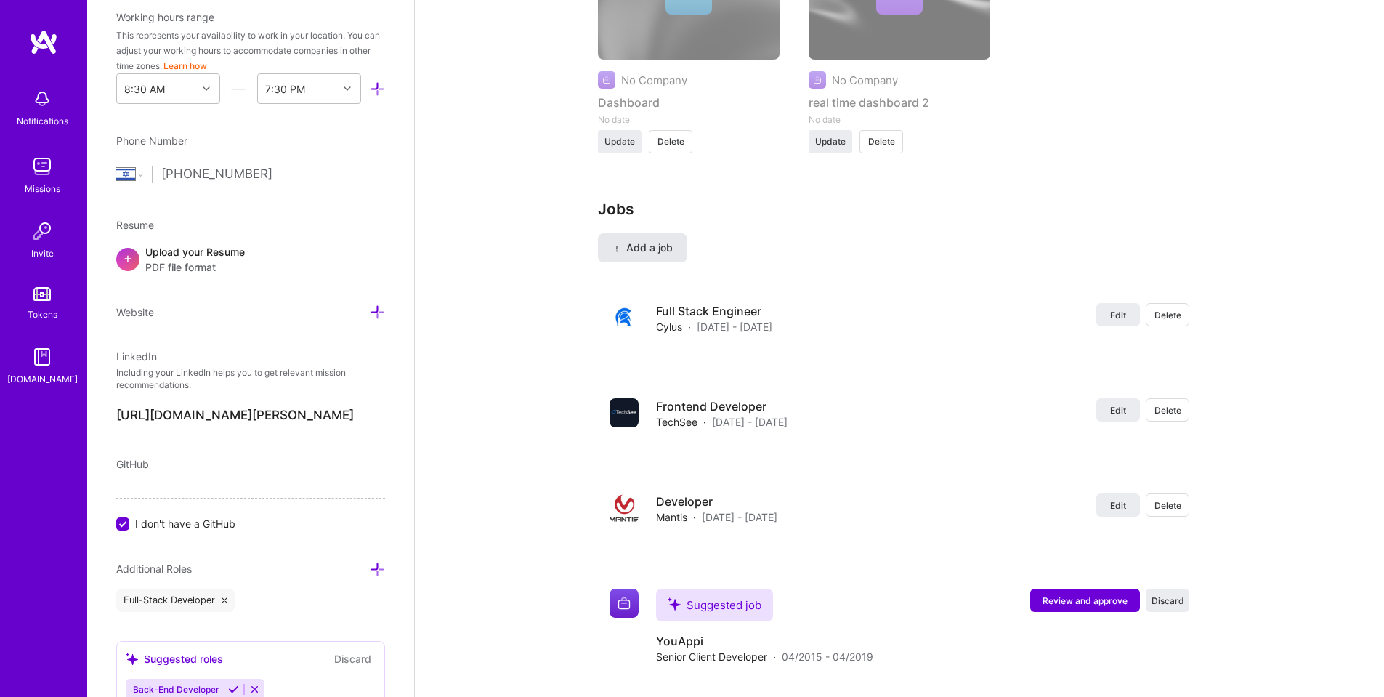
click at [650, 241] on span "Add a job" at bounding box center [642, 247] width 60 height 15
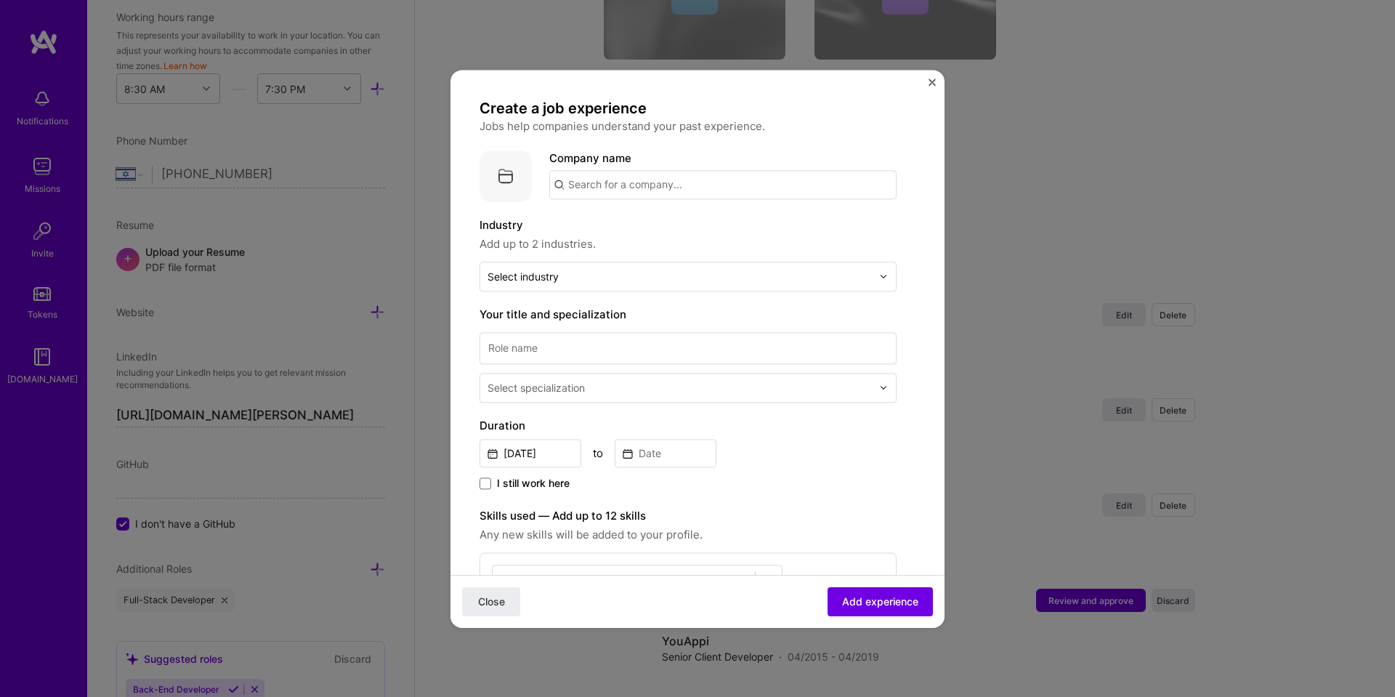
click at [623, 191] on input "text" at bounding box center [722, 184] width 347 height 29
click at [638, 219] on span "Q-Lab | Innovations" at bounding box center [643, 220] width 100 height 15
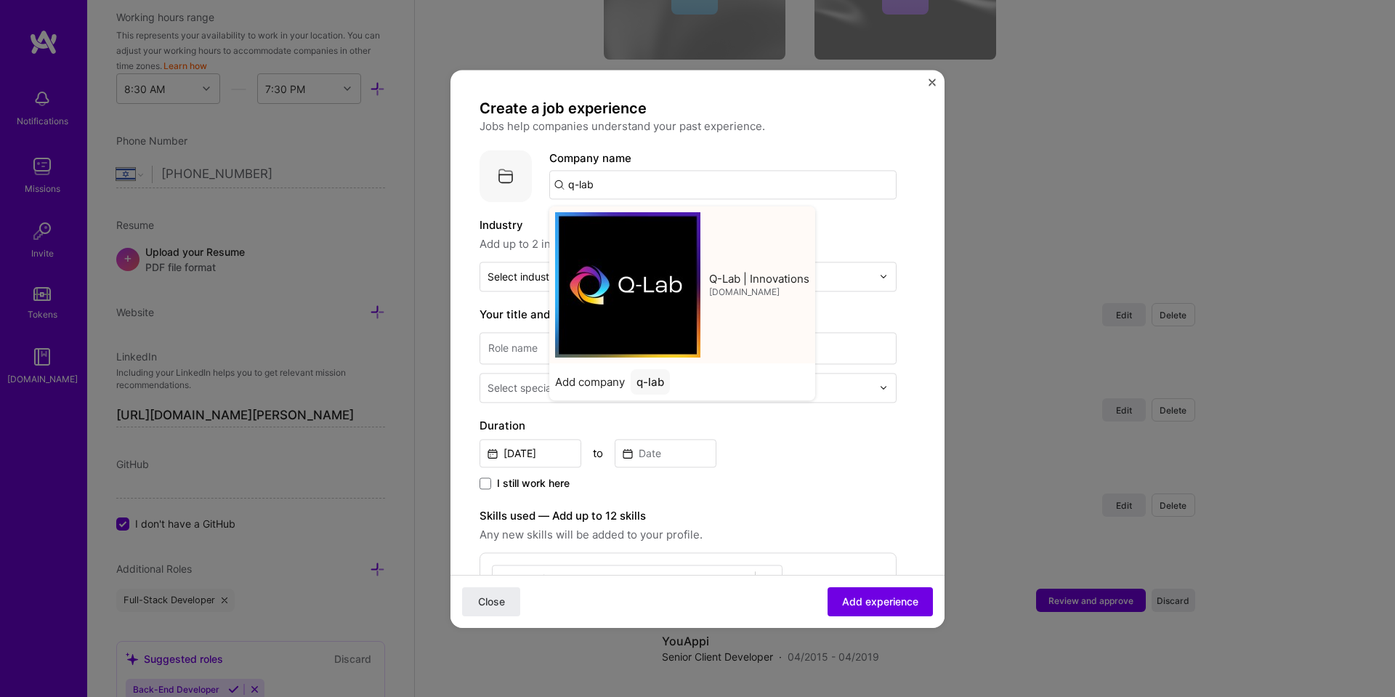
type input "Q-Lab | Innovations"
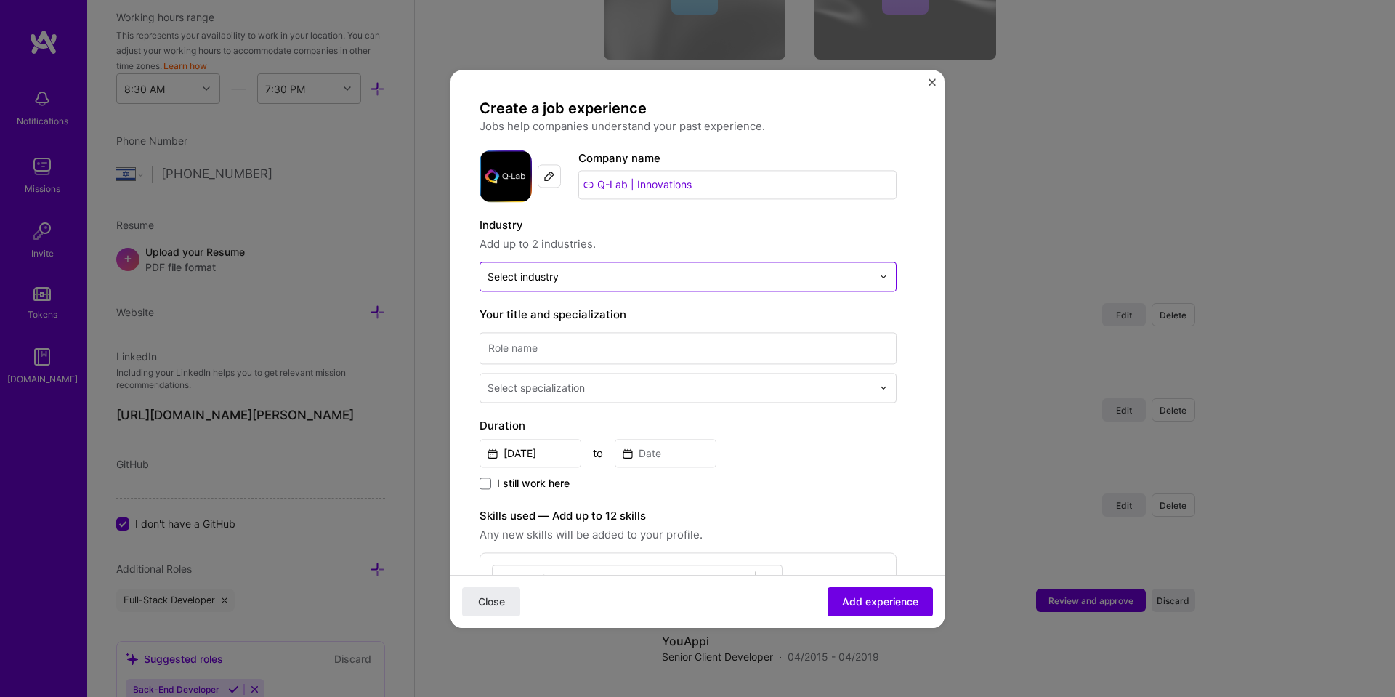
click at [568, 271] on input "text" at bounding box center [679, 276] width 384 height 15
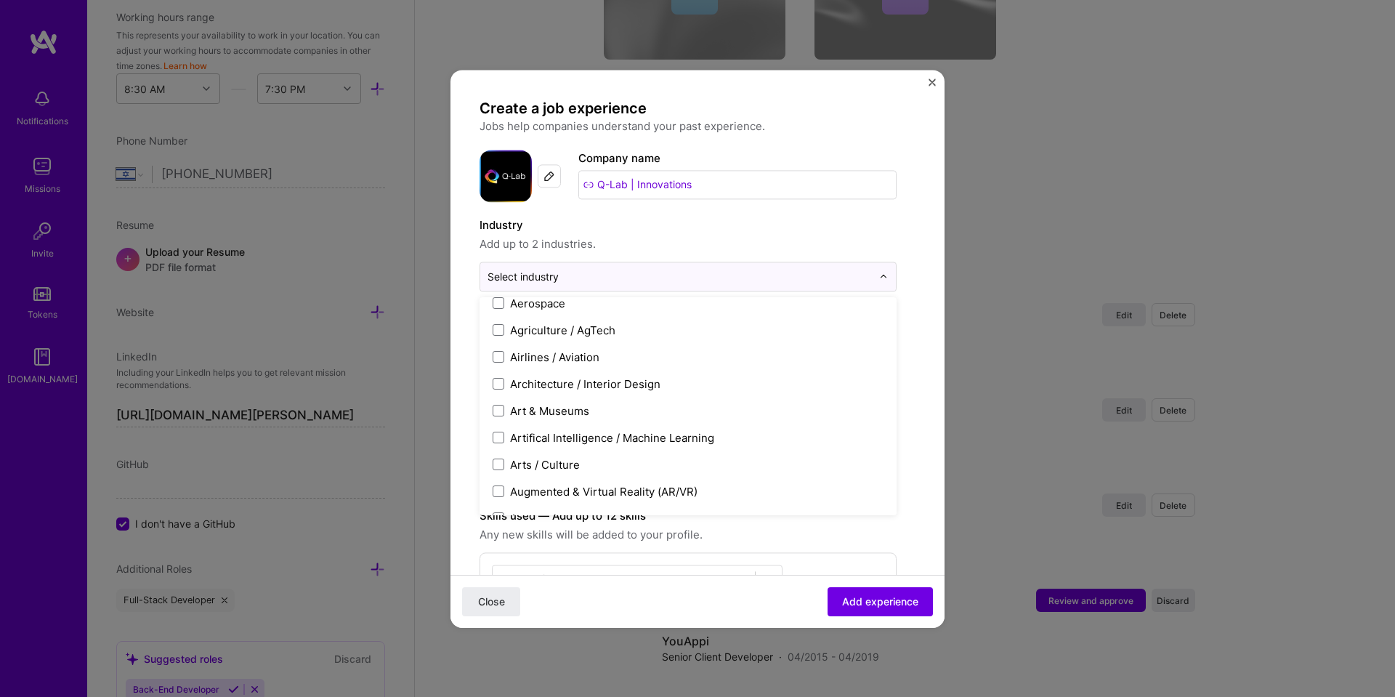
scroll to position [120, 0]
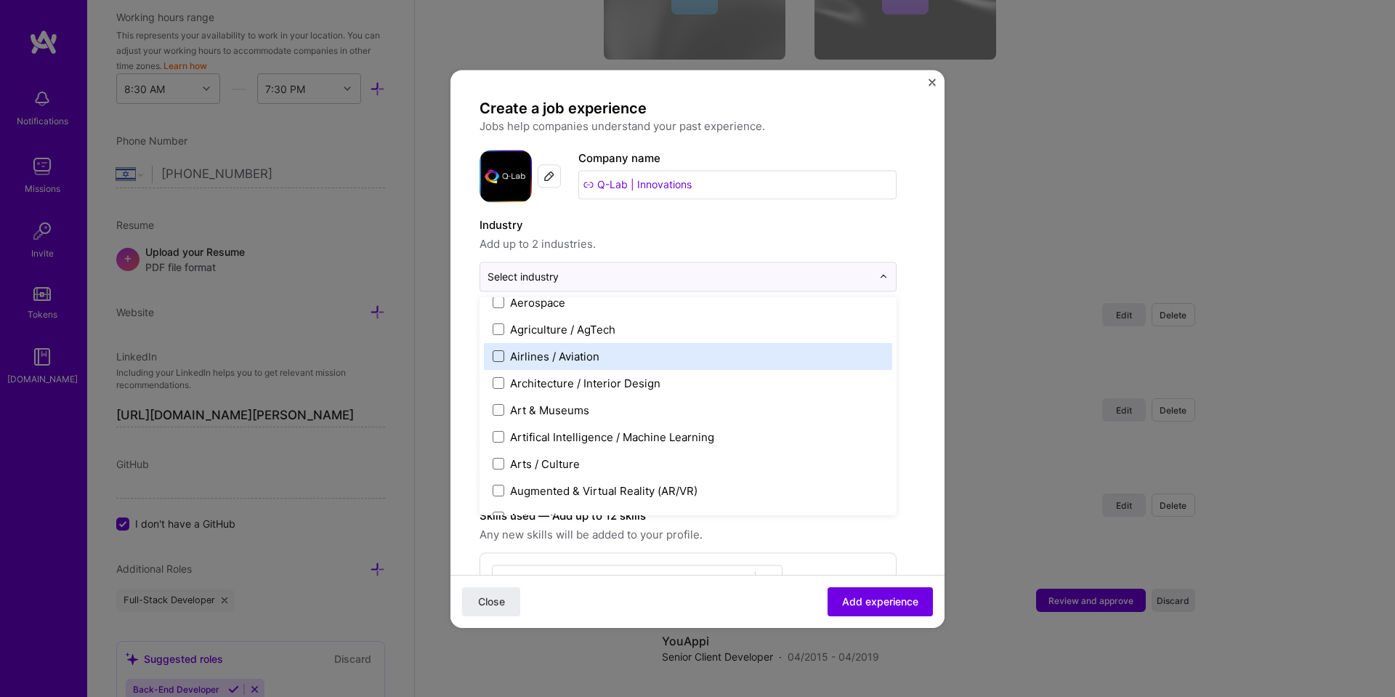
click at [494, 362] on span at bounding box center [499, 356] width 12 height 12
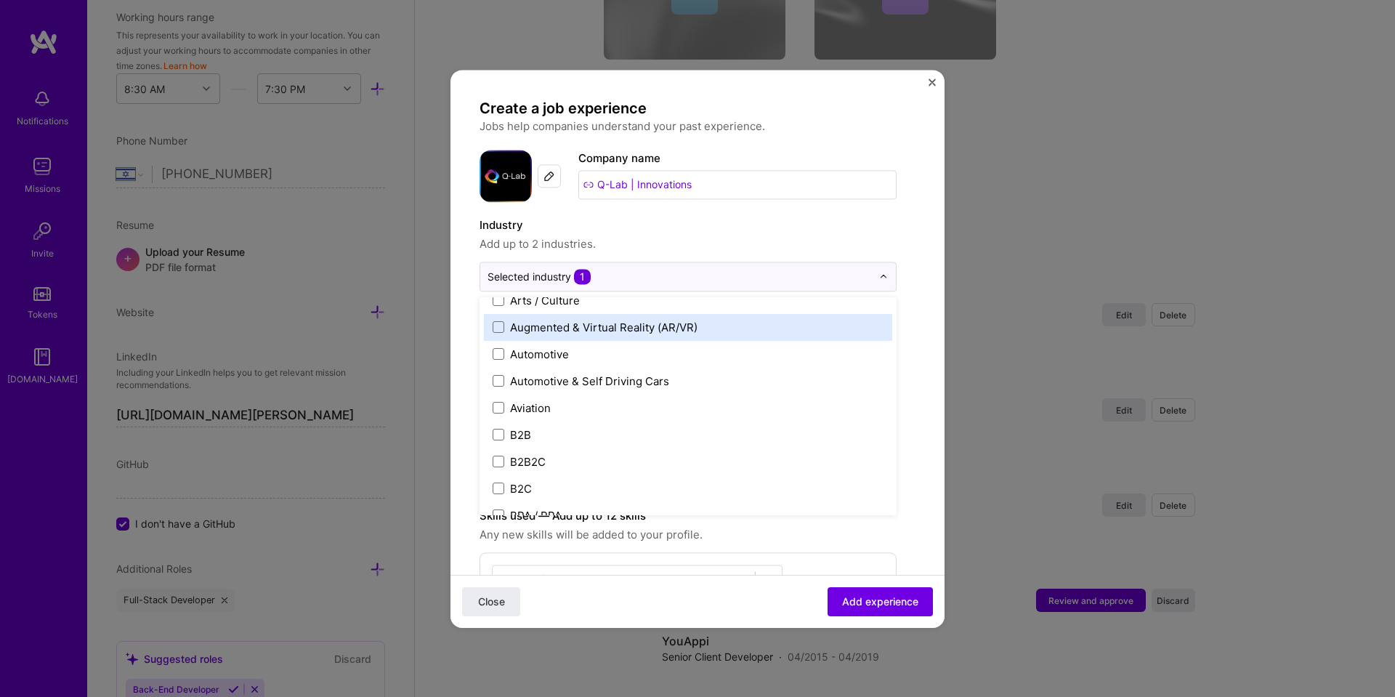
scroll to position [285, 0]
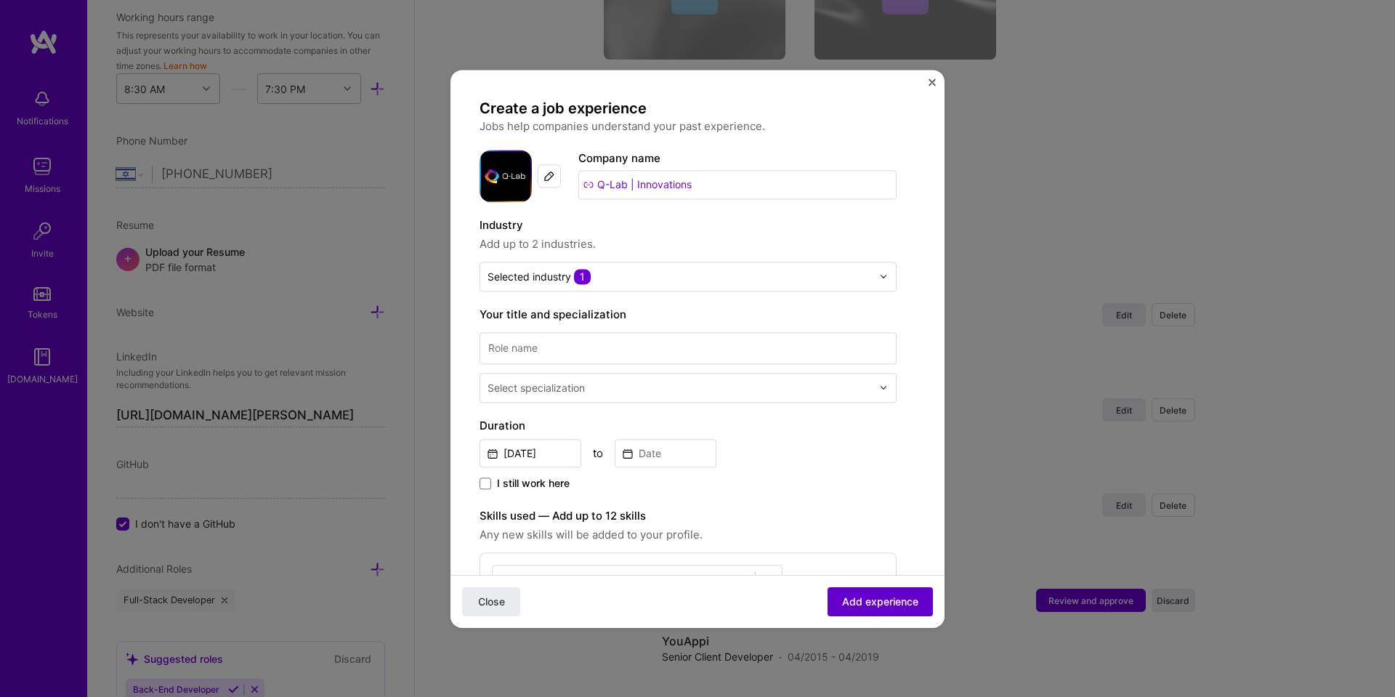
click at [888, 587] on button "Add experience" at bounding box center [879, 600] width 105 height 29
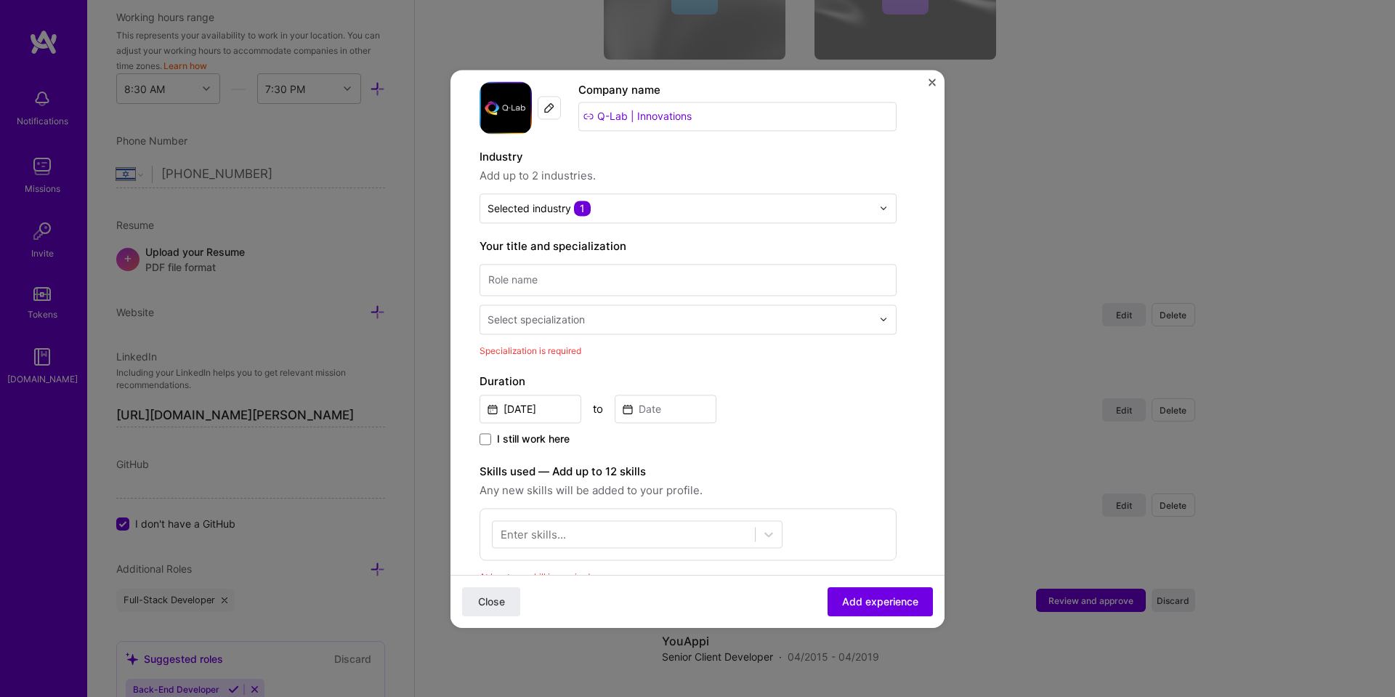
scroll to position [62, 0]
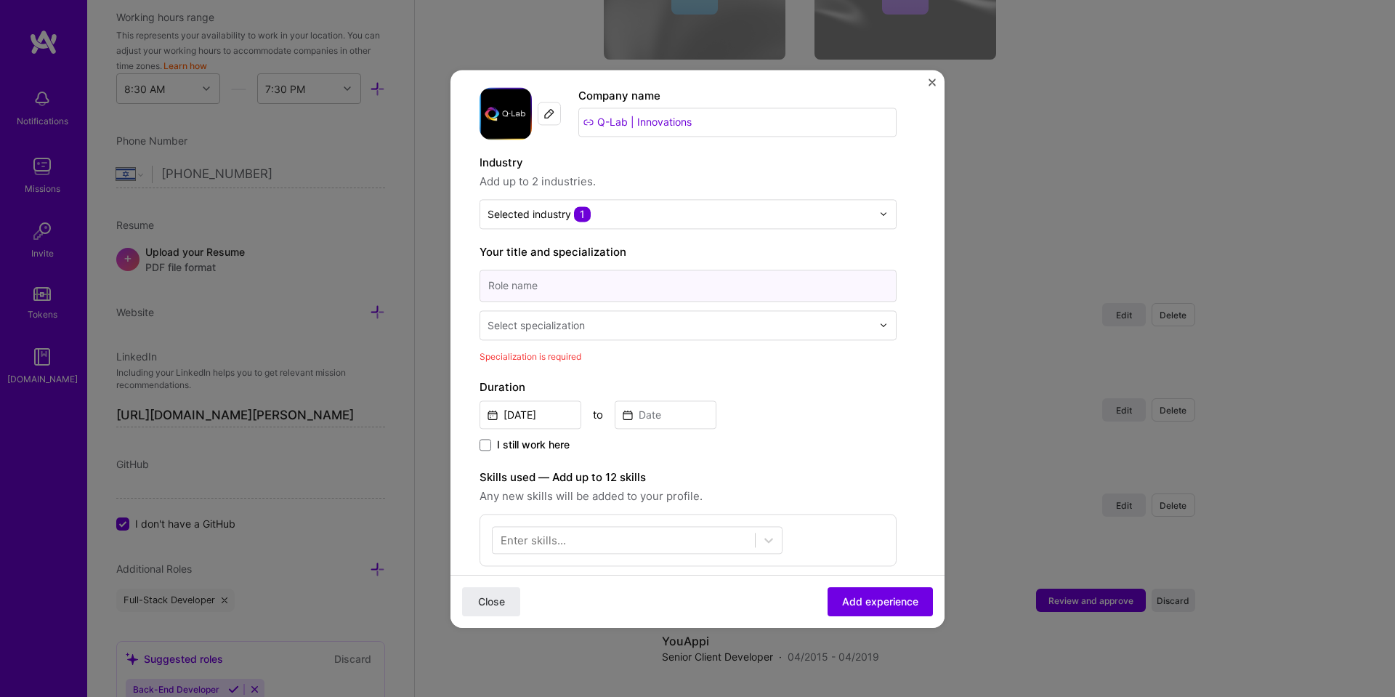
click at [548, 284] on input at bounding box center [687, 286] width 417 height 32
type input "fullstack developer"
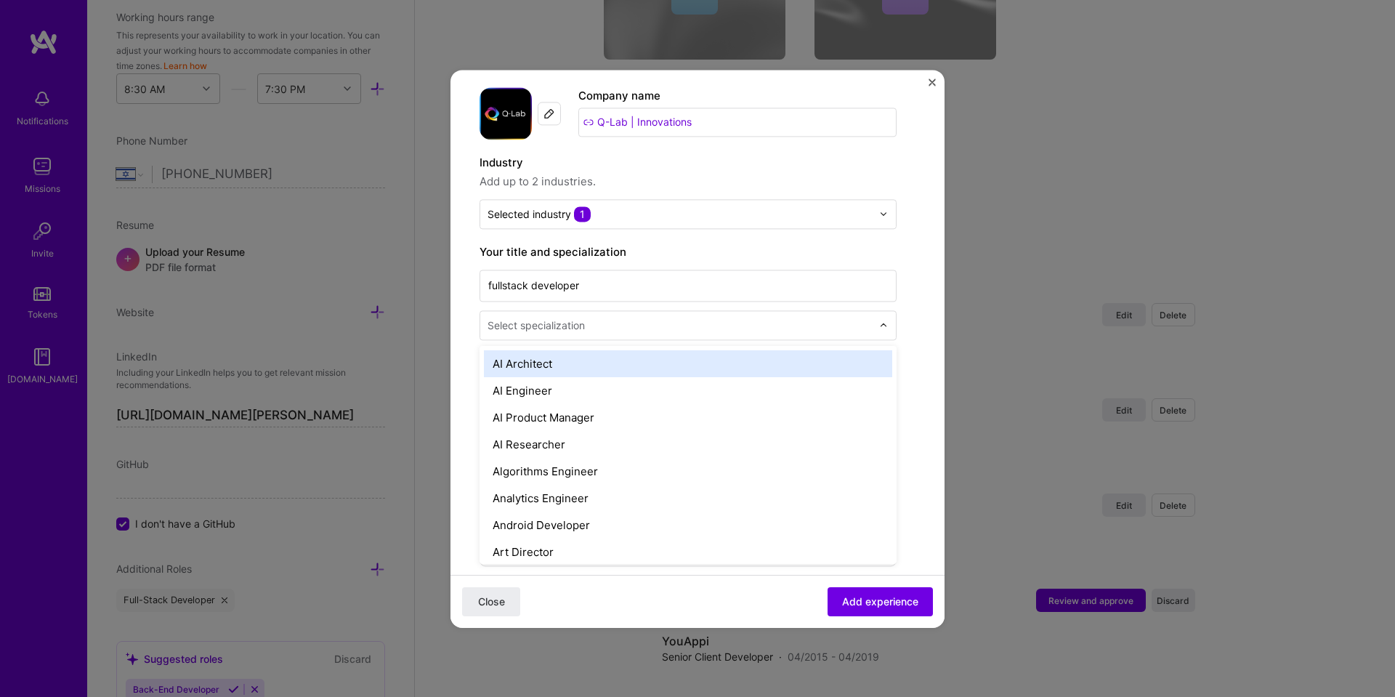
click at [575, 332] on div "Select specialization" at bounding box center [535, 324] width 97 height 15
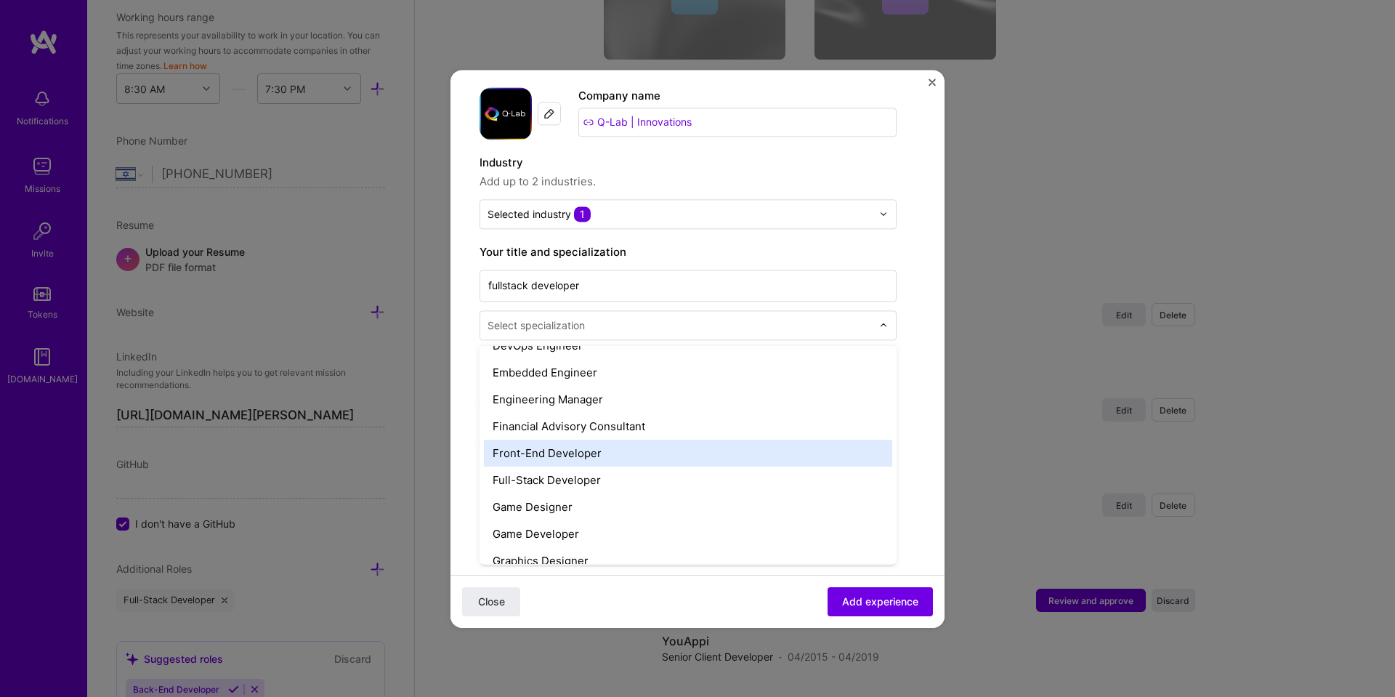
scroll to position [745, 0]
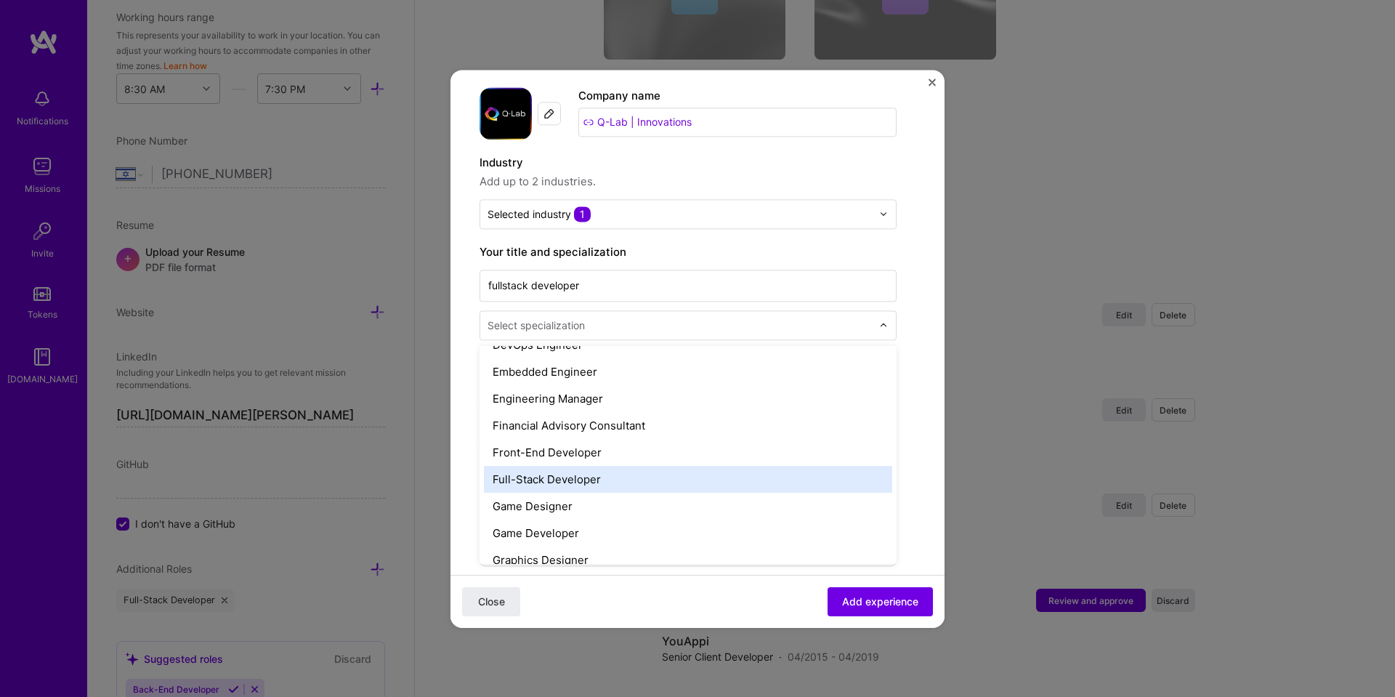
click at [553, 479] on div "Full-Stack Developer" at bounding box center [688, 479] width 408 height 27
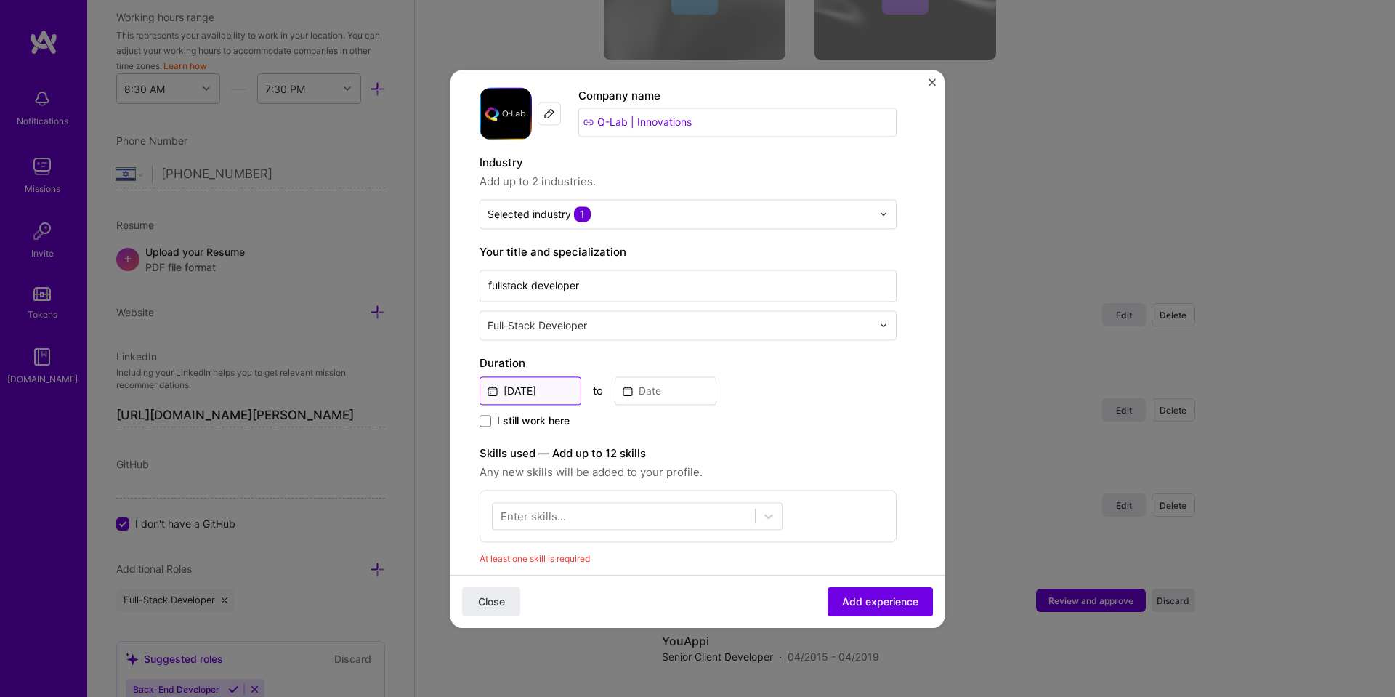
click at [532, 392] on input "[DATE]" at bounding box center [530, 390] width 102 height 28
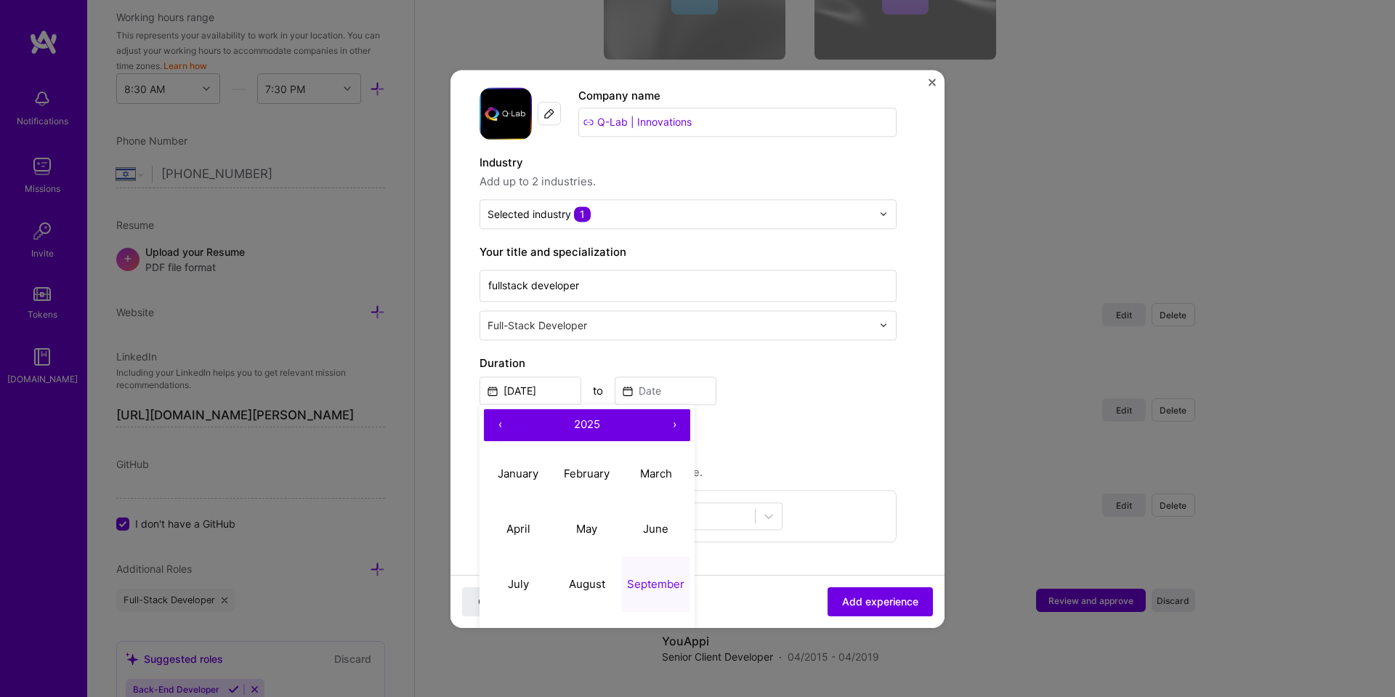
click at [504, 424] on button "‹" at bounding box center [500, 425] width 32 height 32
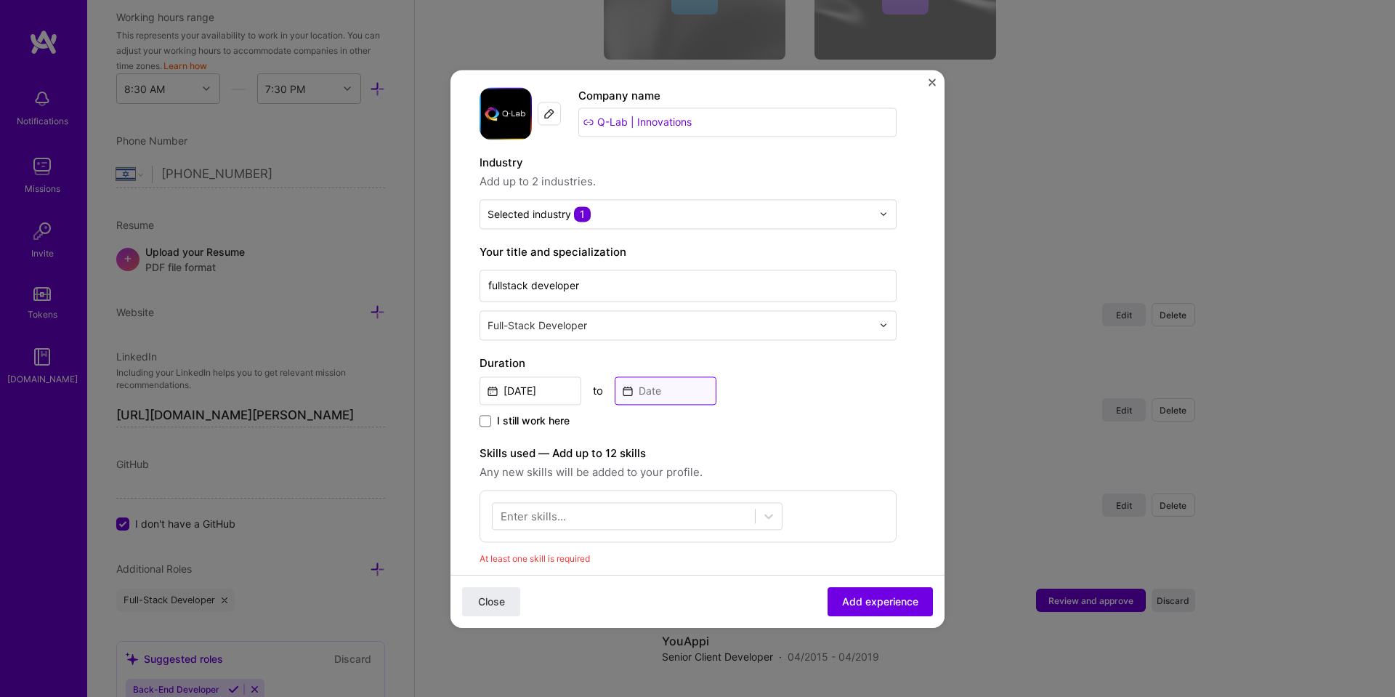
click at [673, 395] on input at bounding box center [666, 390] width 102 height 28
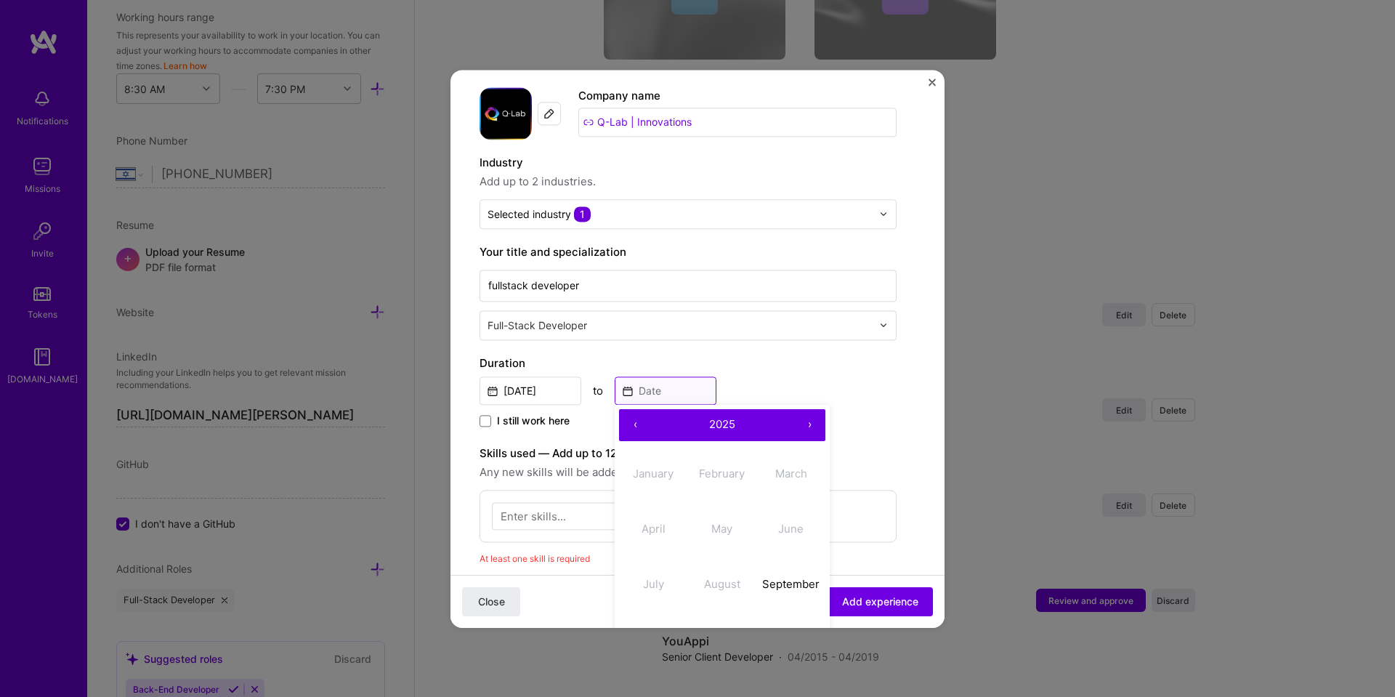
click at [647, 398] on input at bounding box center [666, 390] width 102 height 28
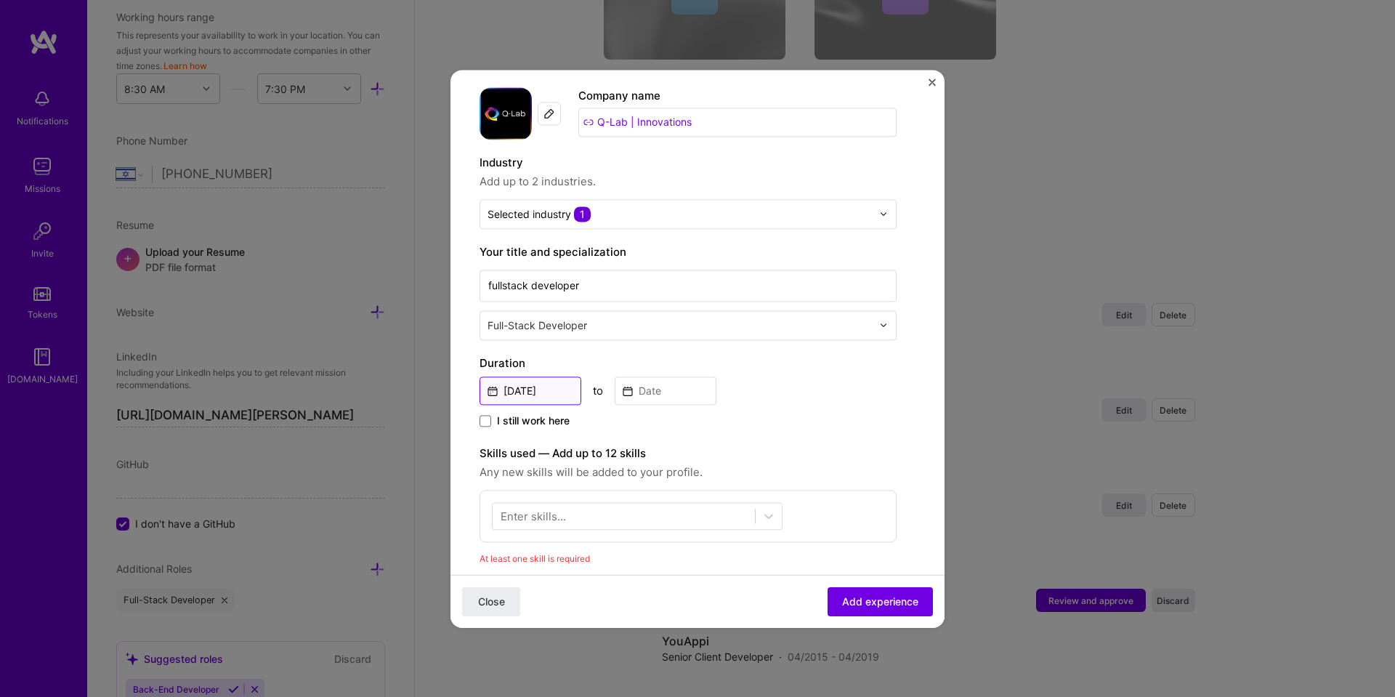
click at [538, 386] on input "[DATE]" at bounding box center [530, 390] width 102 height 28
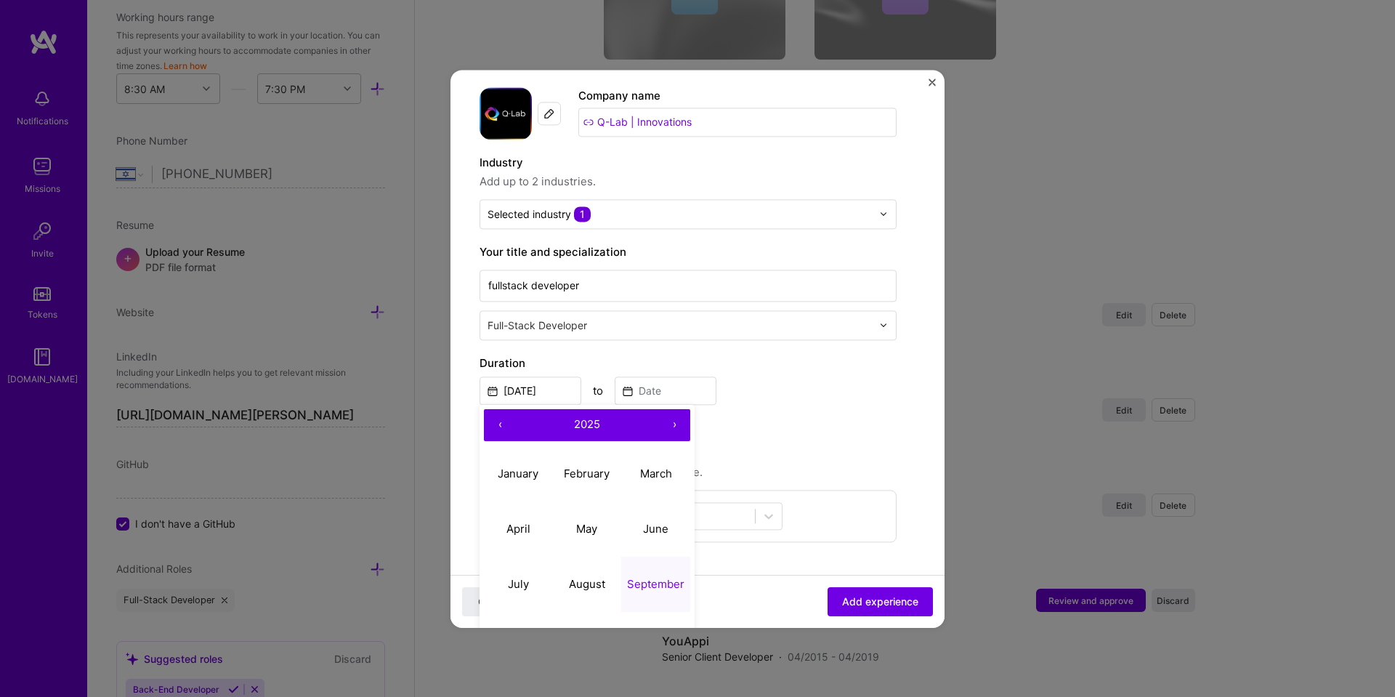
click at [495, 416] on button "‹" at bounding box center [500, 425] width 32 height 32
click at [494, 422] on button "‹" at bounding box center [500, 425] width 32 height 32
click at [588, 523] on abbr "May" at bounding box center [586, 529] width 21 height 14
type input "[DATE]"
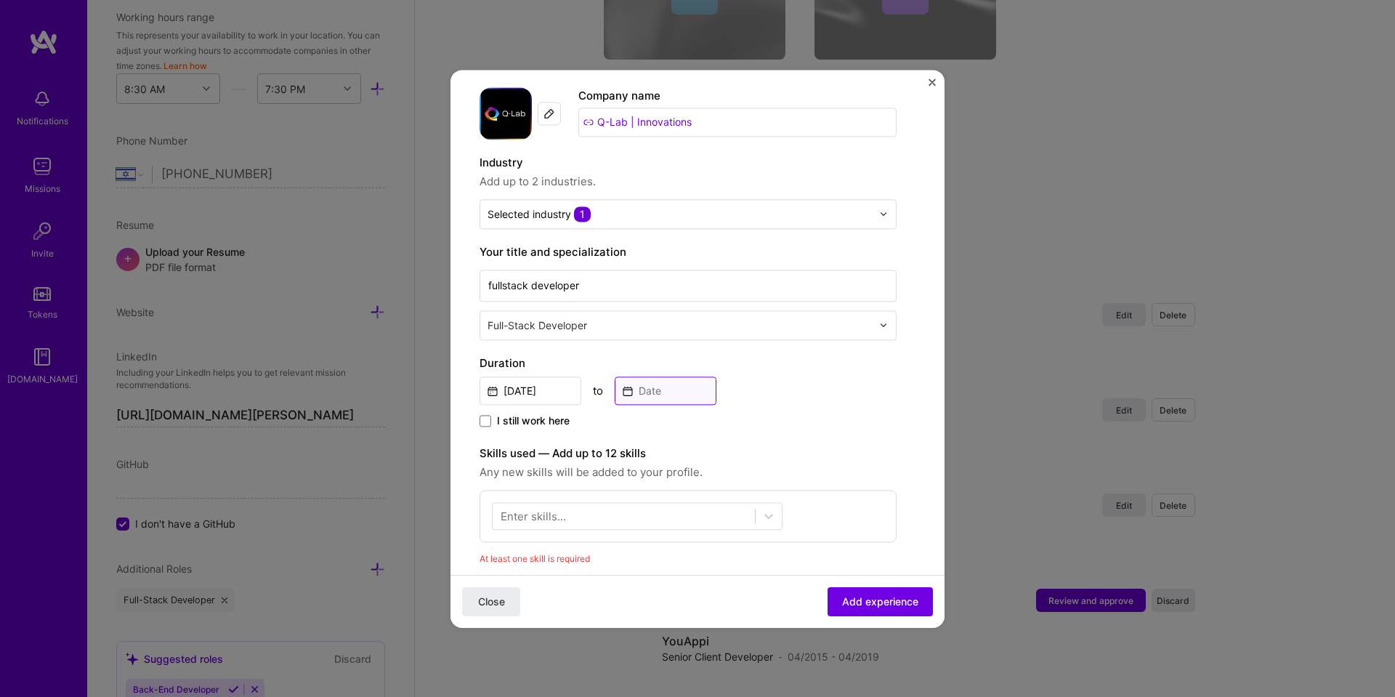
click at [668, 394] on input at bounding box center [666, 390] width 102 height 28
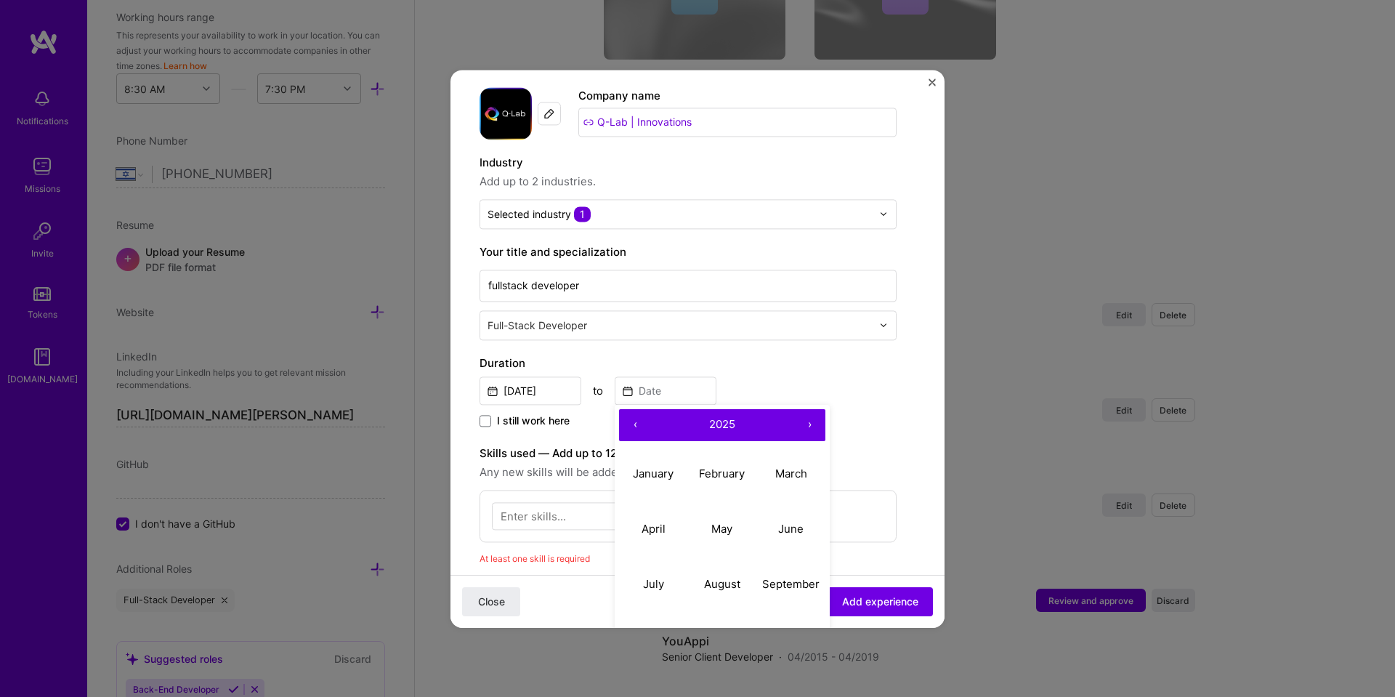
click at [638, 425] on button "‹" at bounding box center [635, 425] width 32 height 32
click at [641, 425] on button "‹" at bounding box center [635, 425] width 32 height 32
click at [657, 468] on abbr "January" at bounding box center [653, 473] width 41 height 14
type input "[DATE]"
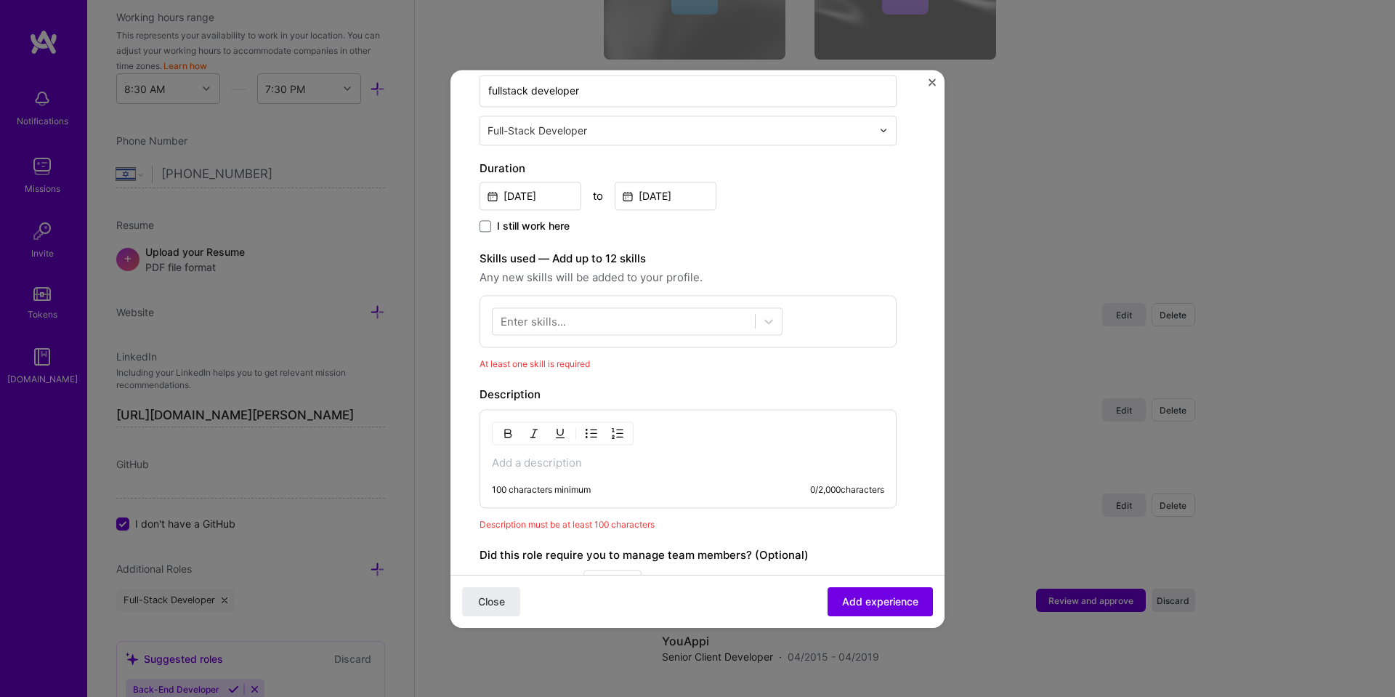
scroll to position [258, 0]
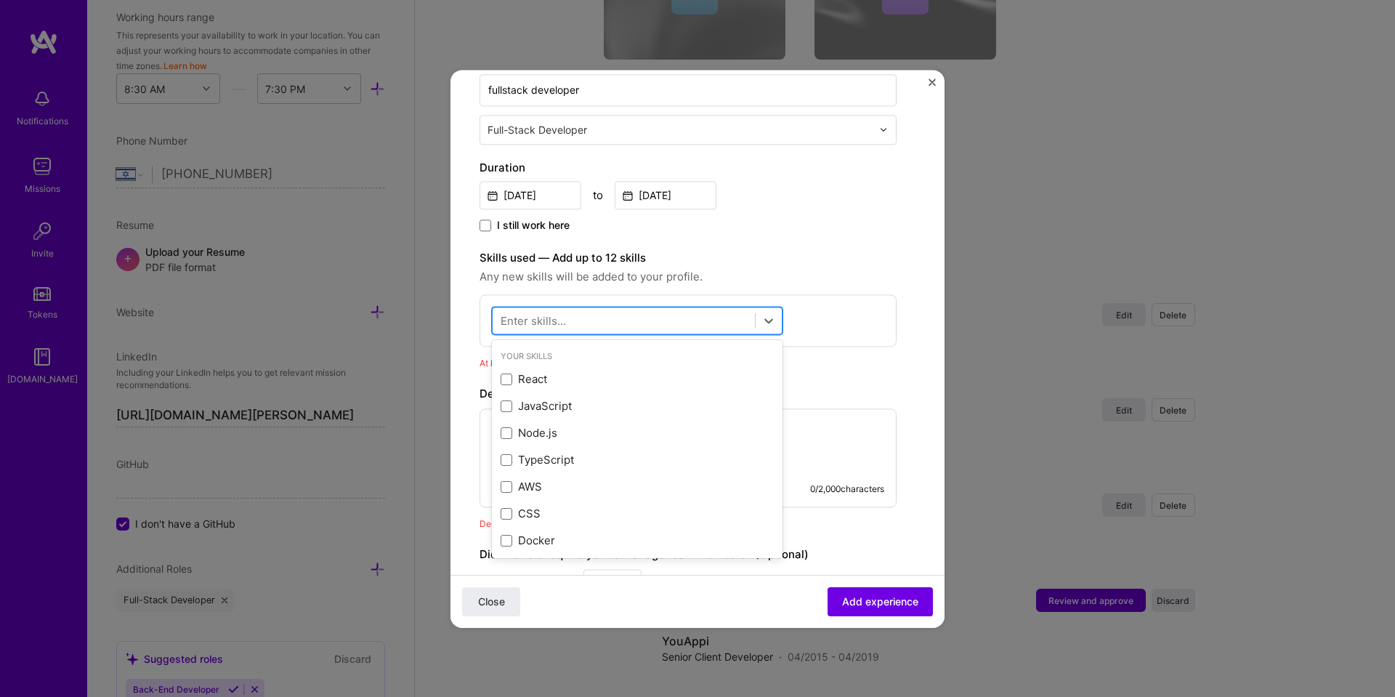
click at [602, 320] on div at bounding box center [624, 320] width 262 height 24
drag, startPoint x: 535, startPoint y: 380, endPoint x: 531, endPoint y: 408, distance: 28.7
click at [531, 408] on div "React JavaScript Node.js TypeScript AWS CSS Docker" at bounding box center [637, 460] width 291 height 188
click at [531, 408] on div "JavaScript" at bounding box center [637, 406] width 273 height 15
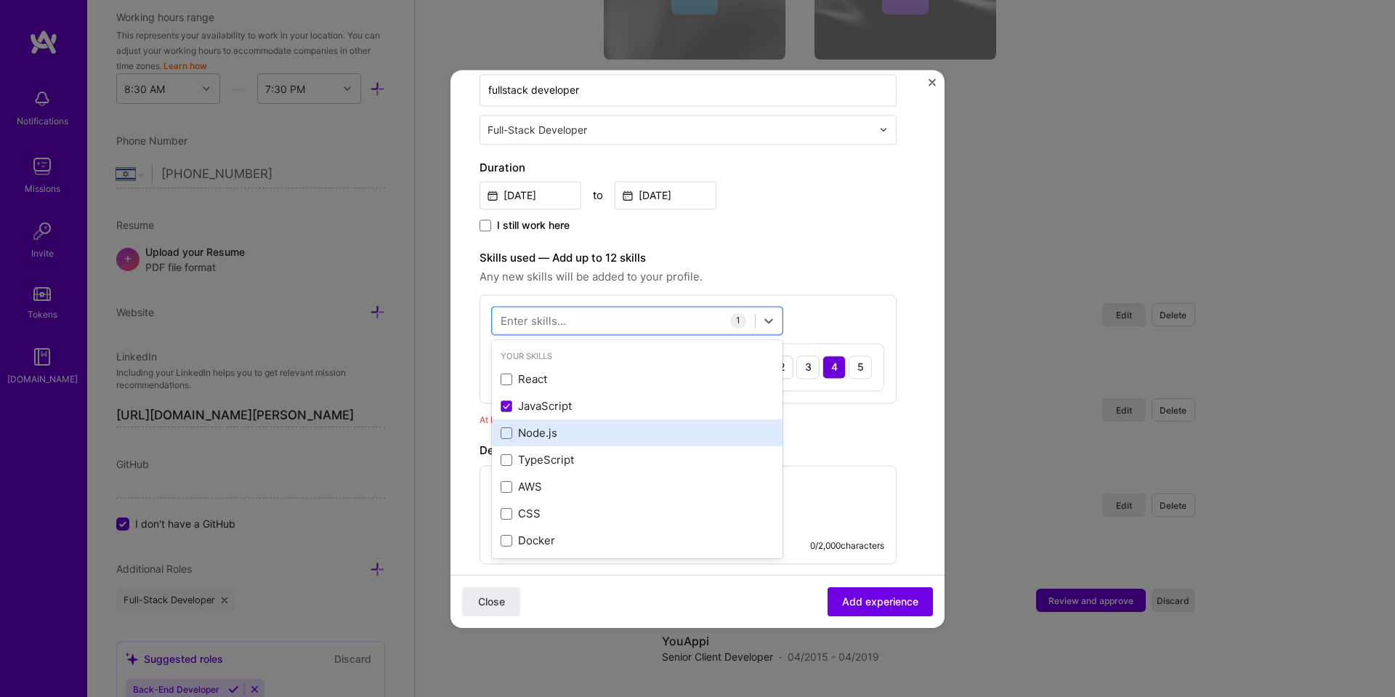
click at [531, 431] on div "Node.js" at bounding box center [637, 433] width 273 height 15
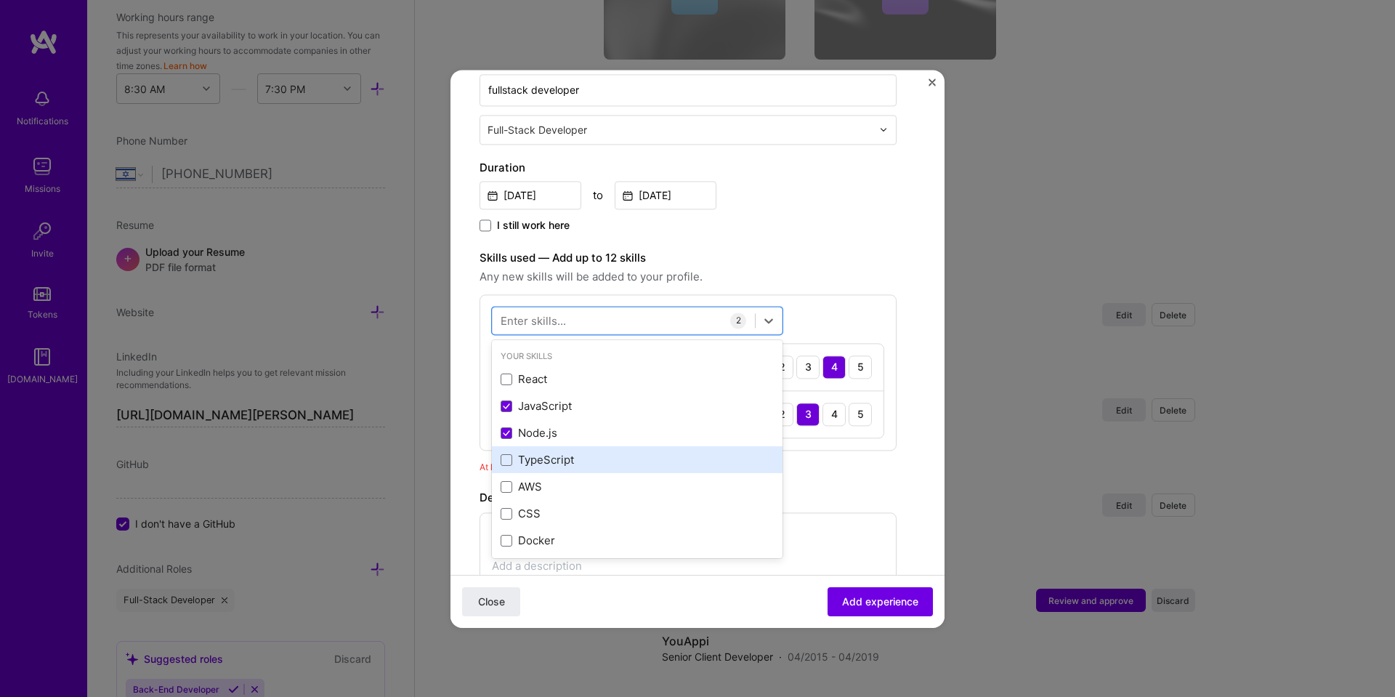
click at [531, 447] on div "TypeScript" at bounding box center [637, 460] width 291 height 27
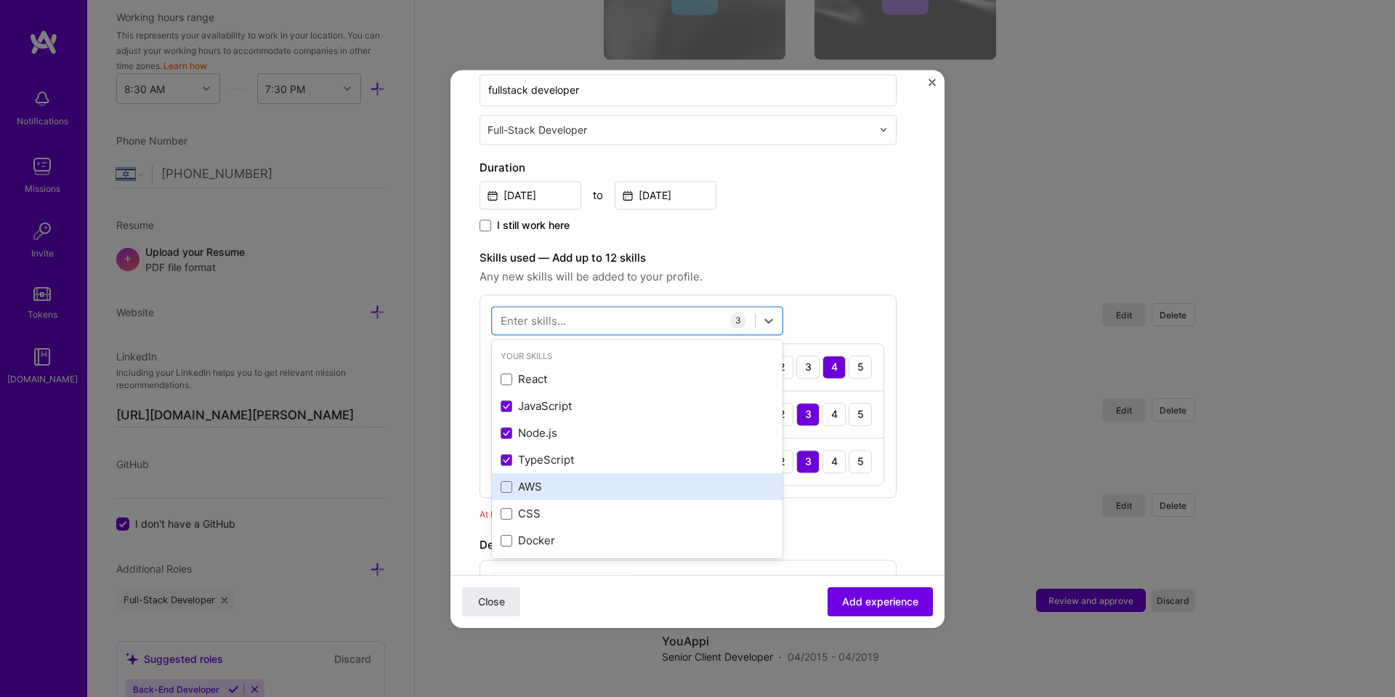
click at [527, 485] on div "AWS" at bounding box center [637, 486] width 273 height 15
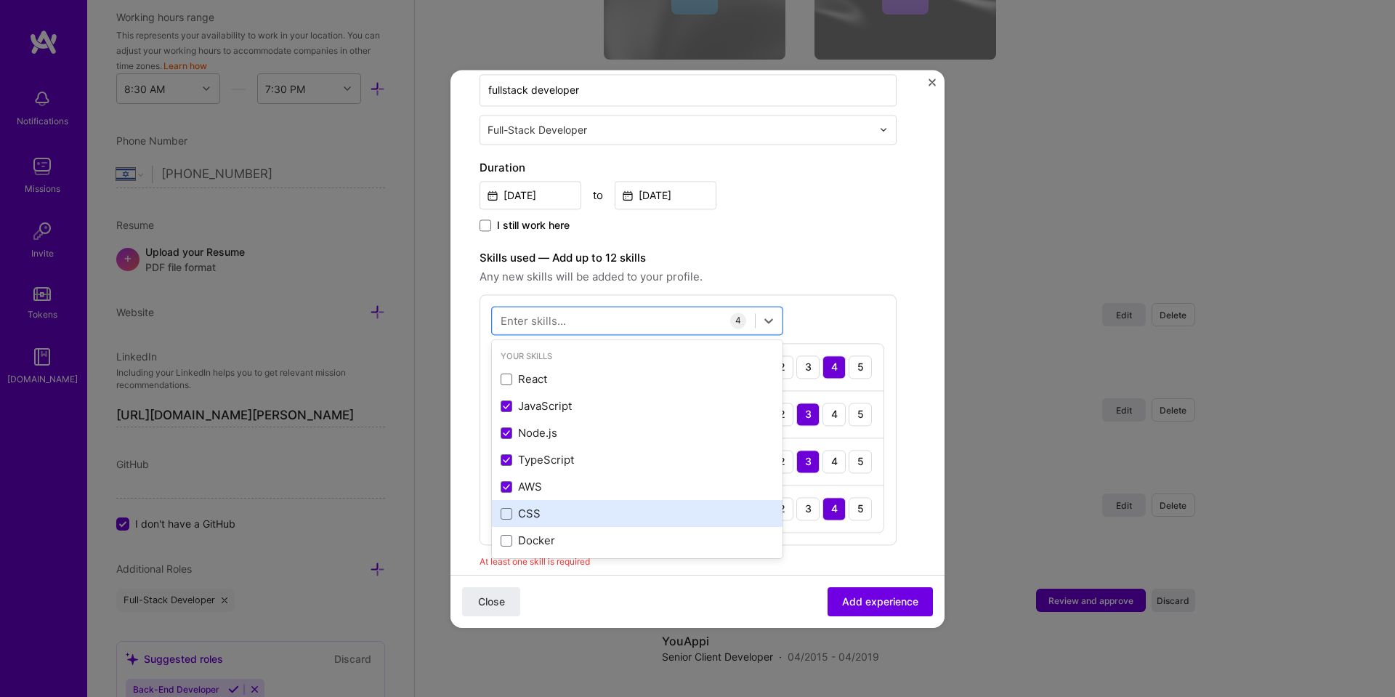
click at [527, 506] on div "CSS" at bounding box center [637, 513] width 273 height 15
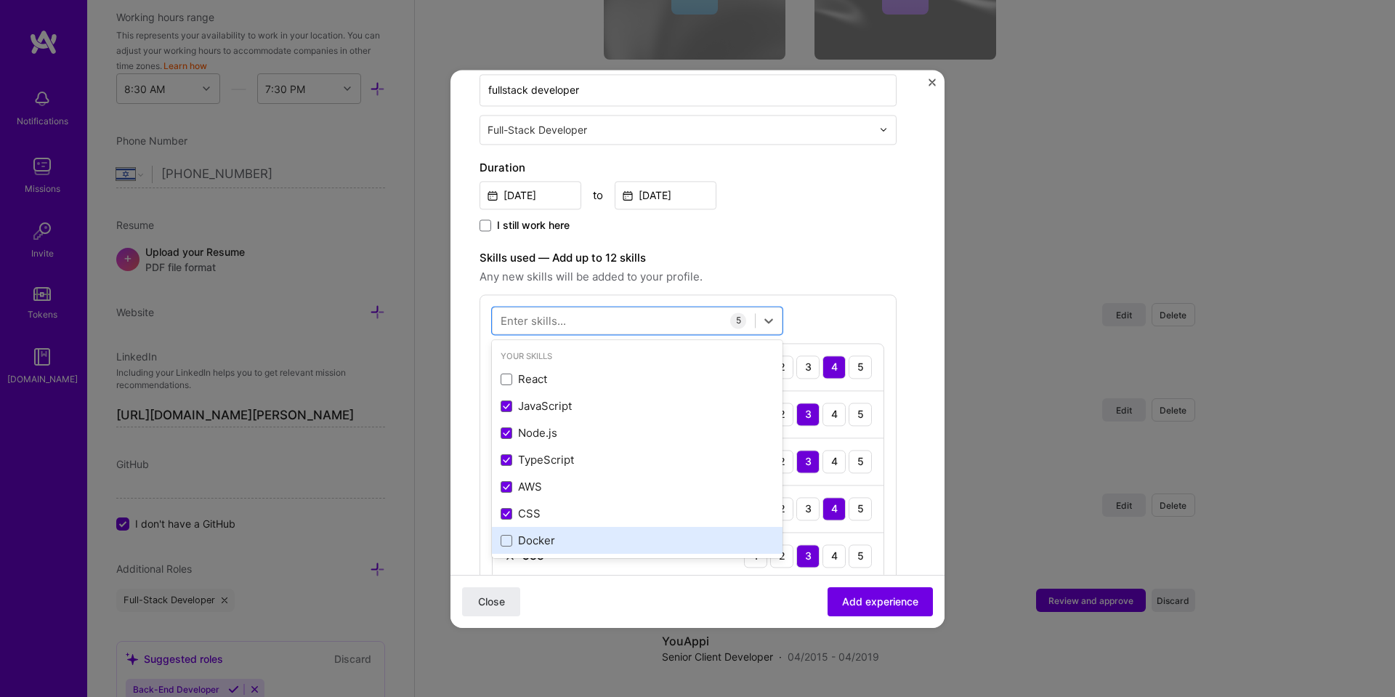
click at [524, 535] on div "Docker" at bounding box center [637, 540] width 273 height 15
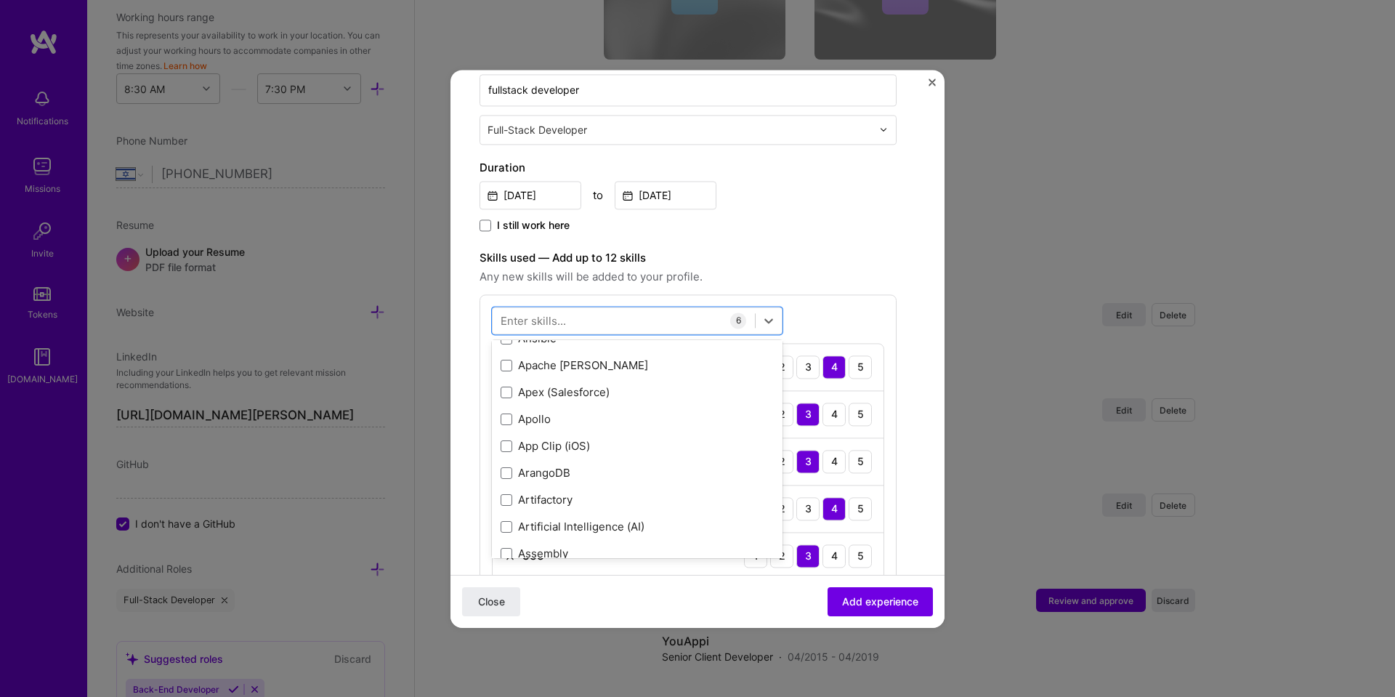
scroll to position [1065, 0]
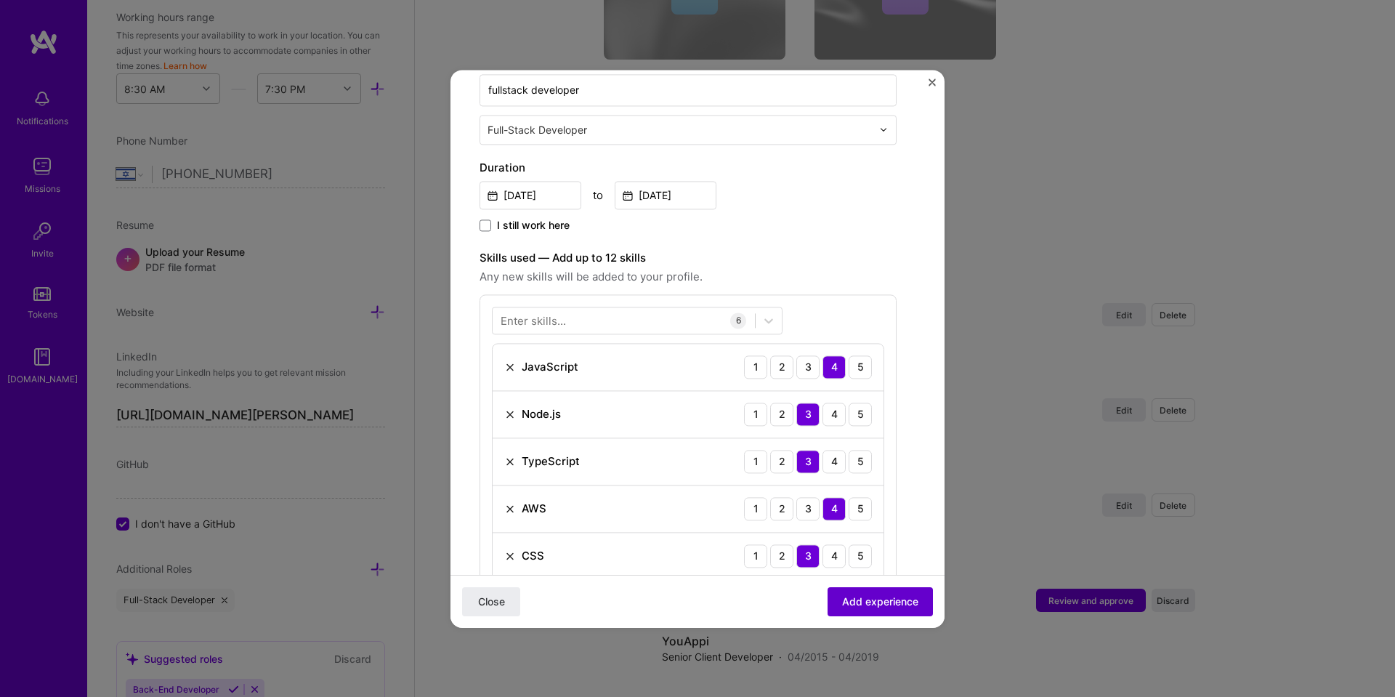
click at [827, 599] on button "Add experience" at bounding box center [879, 600] width 105 height 29
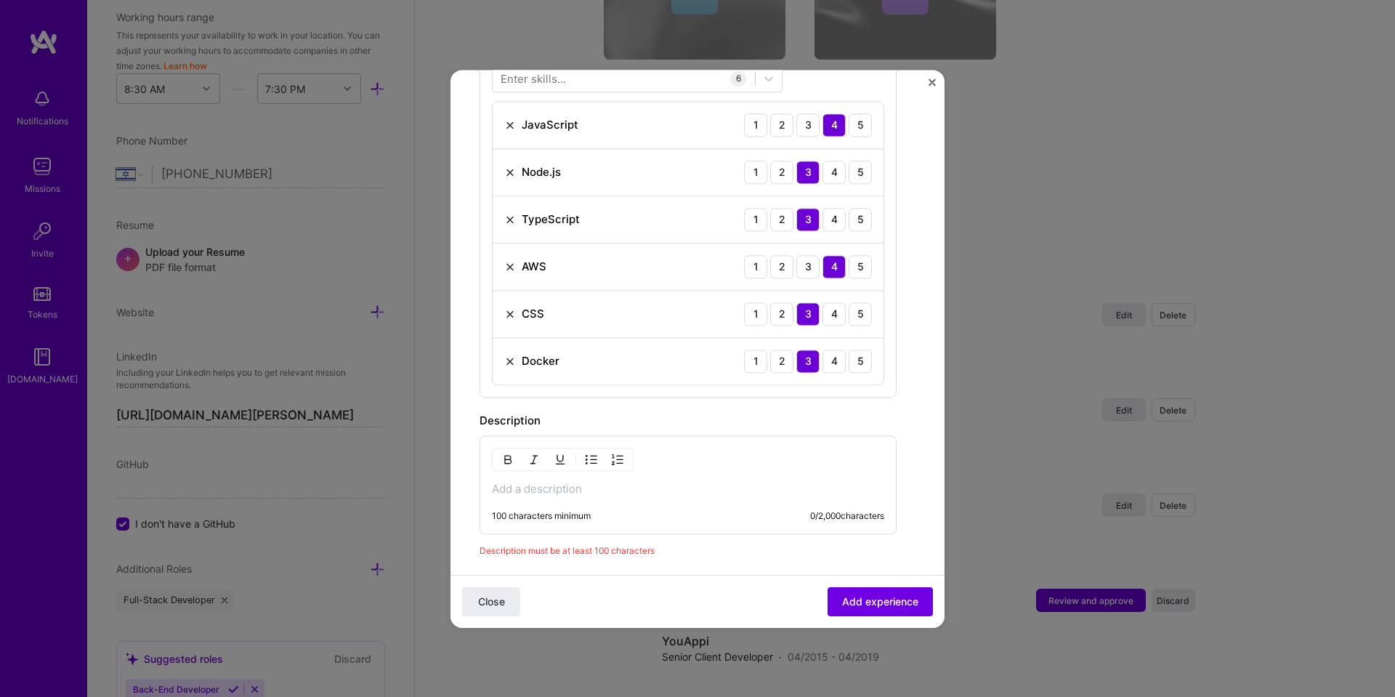
scroll to position [498, 0]
drag, startPoint x: 827, startPoint y: 207, endPoint x: 835, endPoint y: 219, distance: 14.1
click at [835, 219] on div "TypeScript 1 2 3 4 5" at bounding box center [688, 221] width 391 height 47
click at [835, 219] on div "4" at bounding box center [833, 220] width 23 height 23
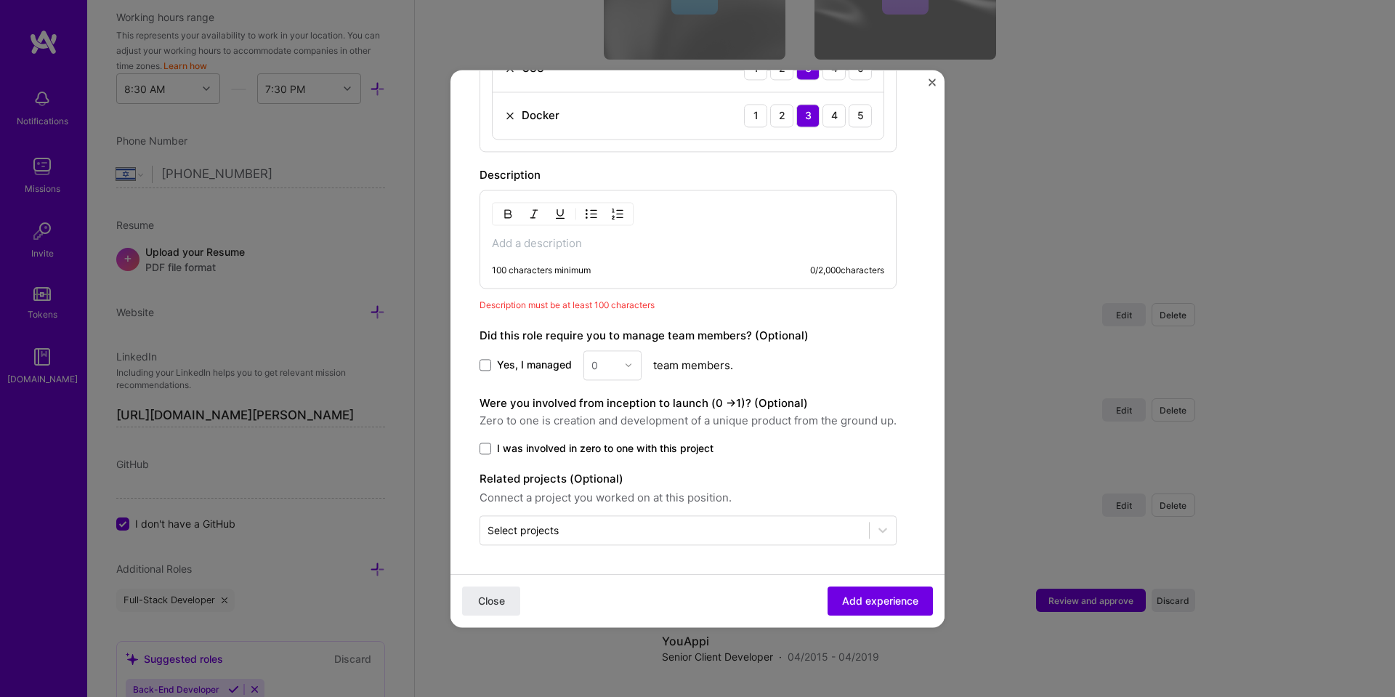
scroll to position [745, 0]
click at [487, 368] on span at bounding box center [485, 365] width 12 height 12
click at [0, 0] on input "Yes, I managed" at bounding box center [0, 0] width 0 height 0
click at [625, 360] on img at bounding box center [628, 364] width 9 height 9
click at [607, 455] on div "3" at bounding box center [612, 457] width 49 height 27
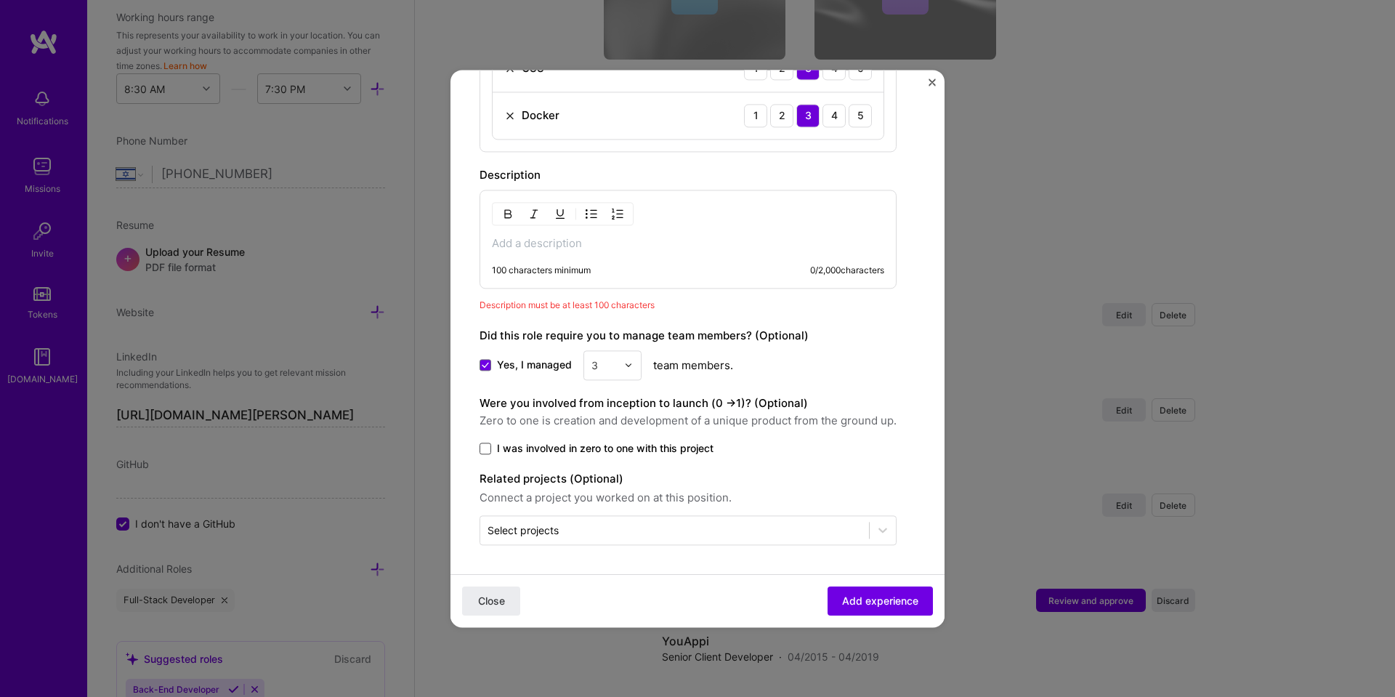
click at [487, 445] on span at bounding box center [485, 448] width 12 height 12
click at [0, 0] on input "I was involved in zero to one with this project" at bounding box center [0, 0] width 0 height 0
click at [862, 593] on span "Add experience" at bounding box center [880, 600] width 76 height 15
click at [628, 274] on div "100 characters minimum 0 / 2,000 characters" at bounding box center [688, 270] width 392 height 12
click at [581, 256] on div "100 characters minimum 0 / 2,000 characters" at bounding box center [687, 239] width 417 height 99
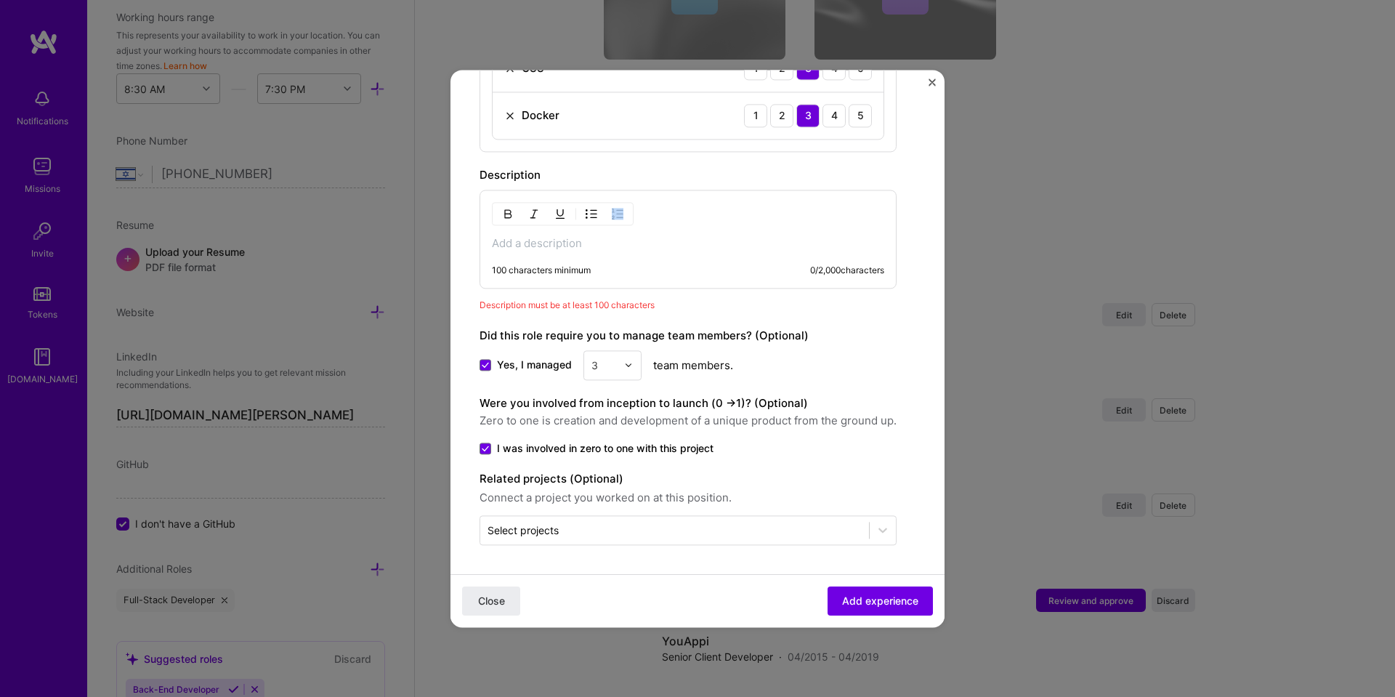
click at [574, 238] on div "100 characters minimum 0 / 2,000 characters" at bounding box center [687, 239] width 417 height 99
click at [574, 238] on p at bounding box center [688, 243] width 392 height 15
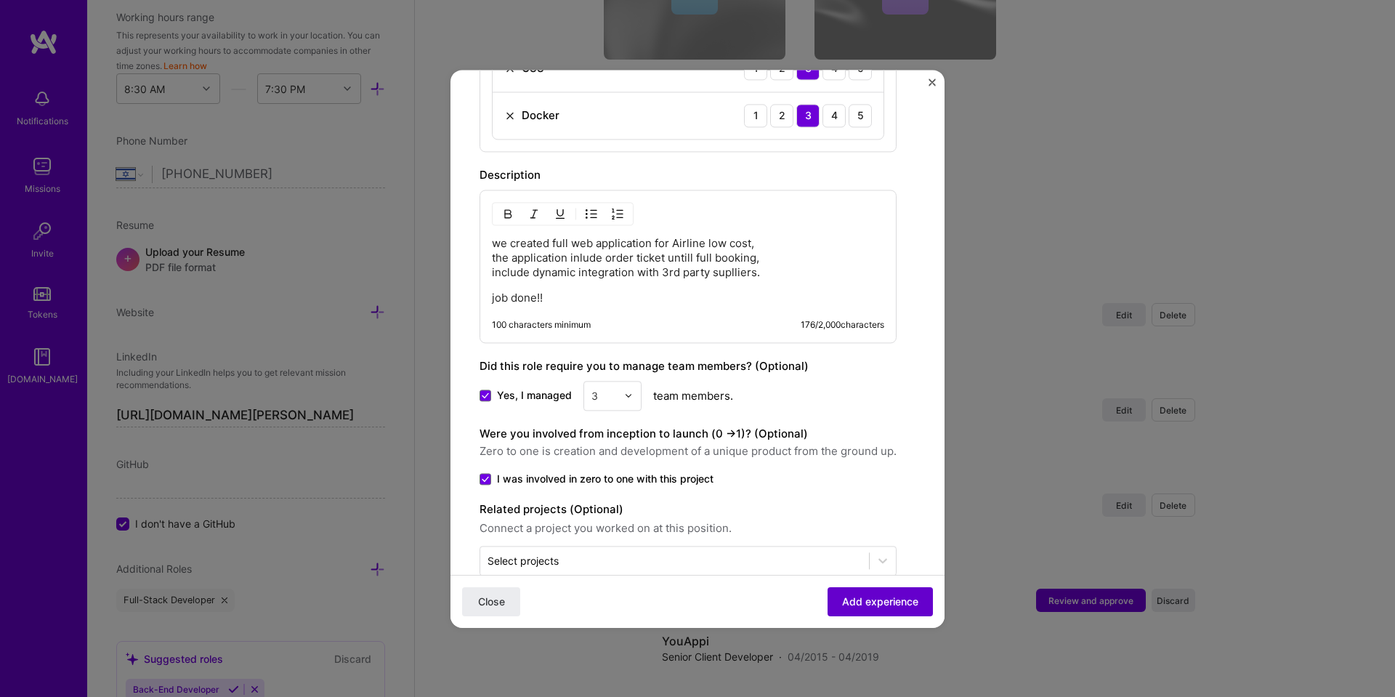
click at [843, 604] on span "Add experience" at bounding box center [880, 600] width 76 height 15
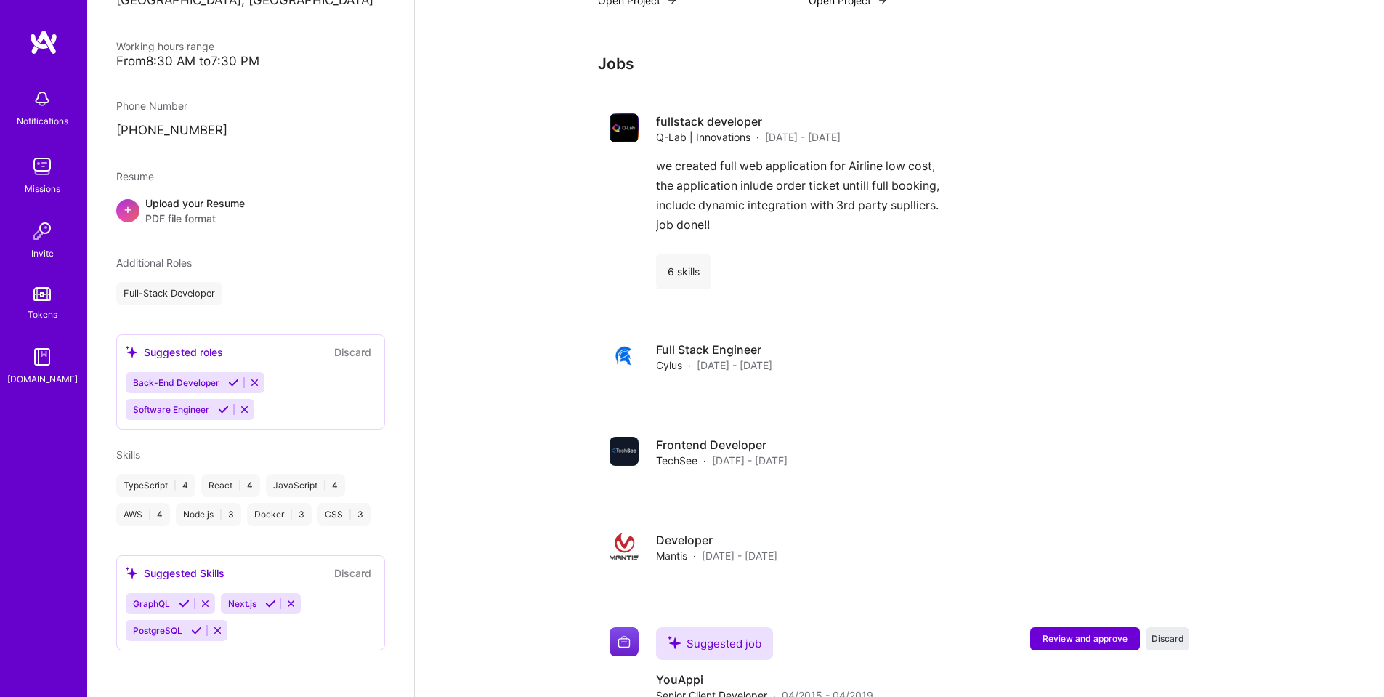
scroll to position [793, 0]
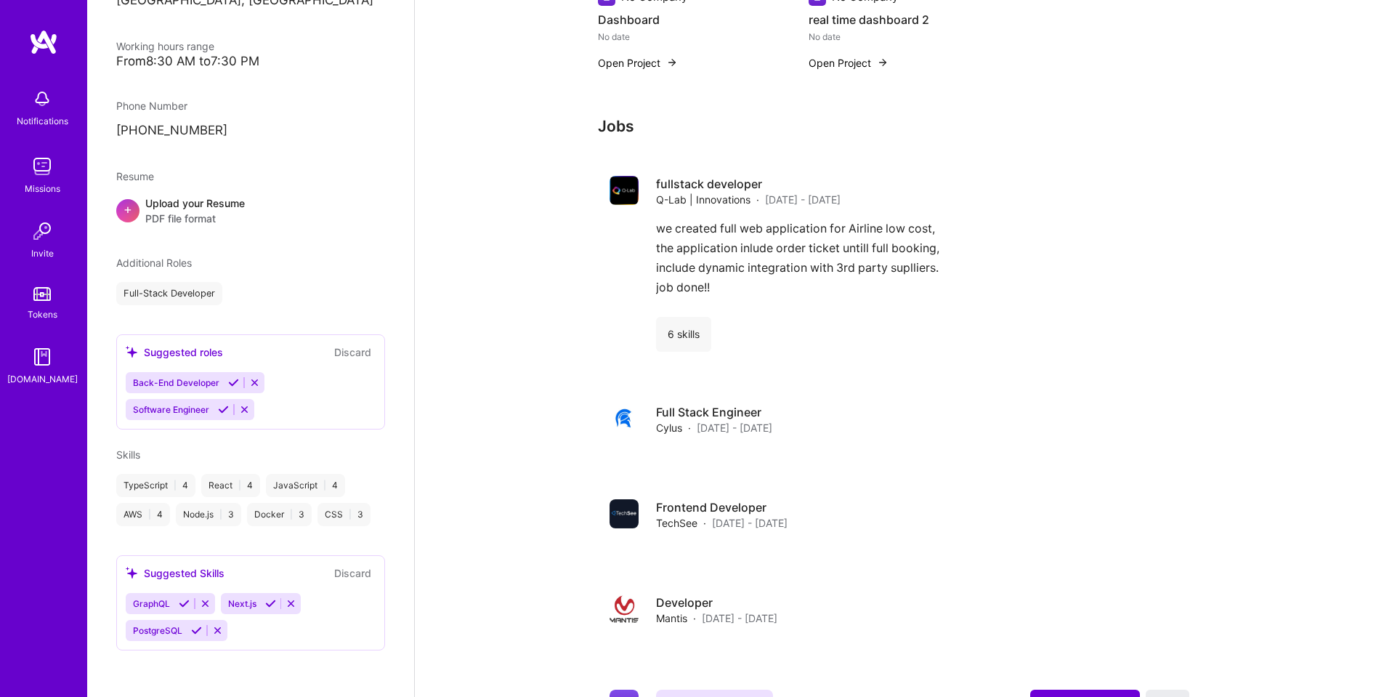
click at [713, 156] on div "Jobs fullstack developer Q-Lab | Innovations · [DATE] - [DATE] we created full …" at bounding box center [899, 592] width 603 height 950
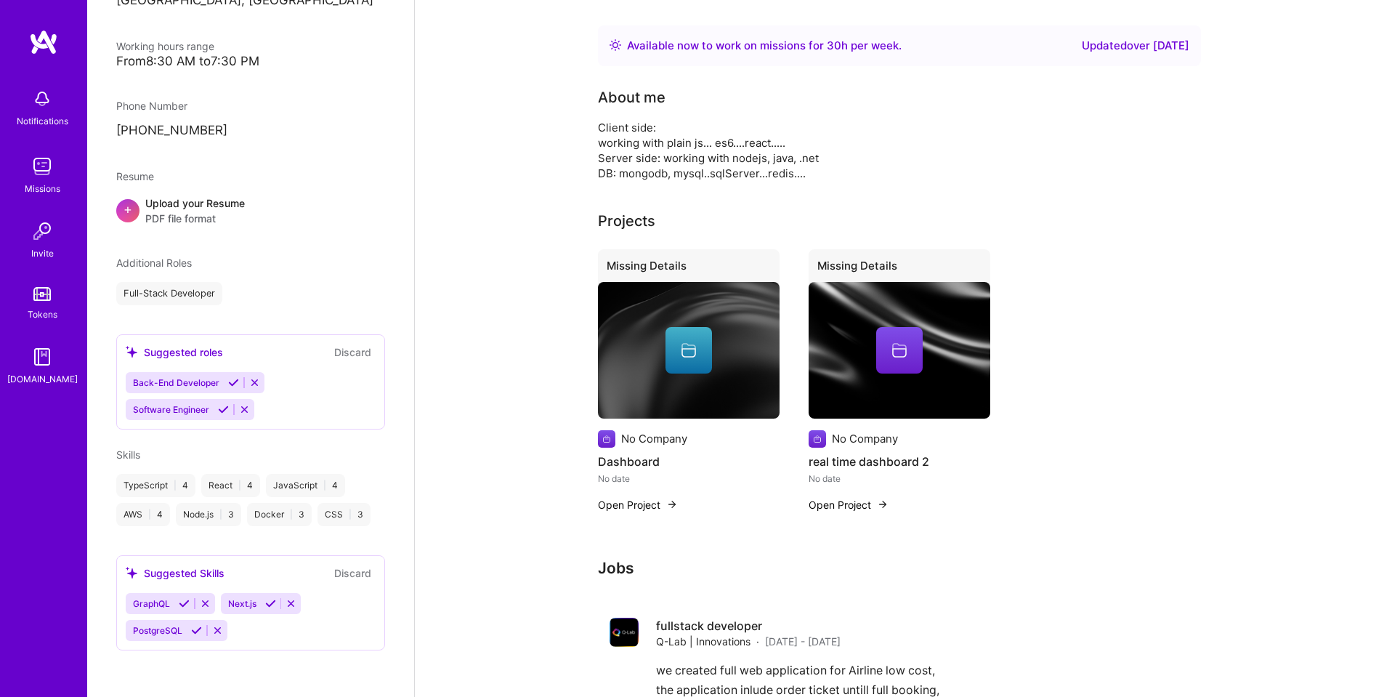
scroll to position [350, 0]
